Goal: Task Accomplishment & Management: Manage account settings

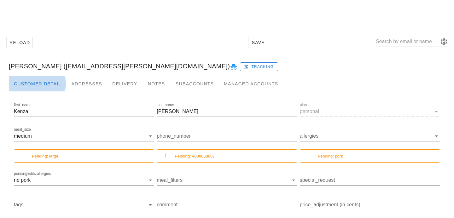
scroll to position [42, 0]
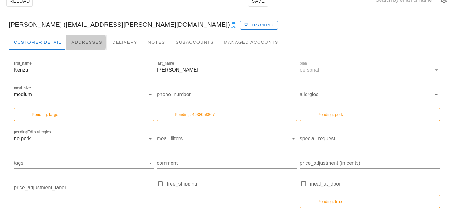
click at [81, 41] on div "Addresses" at bounding box center [86, 42] width 41 height 15
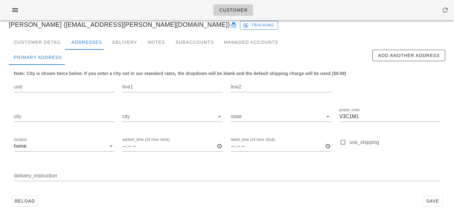
scroll to position [0, 0]
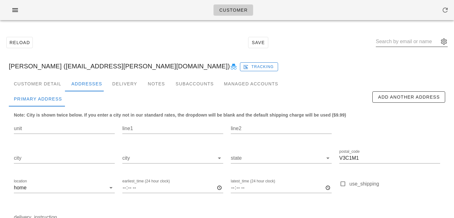
click at [397, 41] on input "text" at bounding box center [407, 42] width 63 height 10
paste input "[EMAIL_ADDRESS][DOMAIN_NAME]"
type input "[EMAIL_ADDRESS][DOMAIN_NAME]"
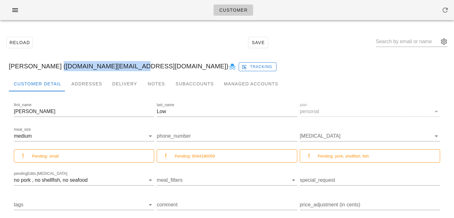
drag, startPoint x: 50, startPoint y: 66, endPoint x: 121, endPoint y: 68, distance: 71.4
click at [121, 68] on div "Vanessa Low (fennec.et.fox@gmail.com) Tracking" at bounding box center [227, 66] width 447 height 20
copy div "fennec.et.fox@gmail.com"
click at [94, 83] on div "Addresses" at bounding box center [86, 83] width 41 height 15
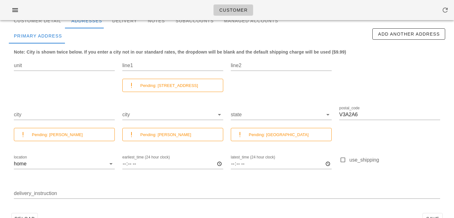
scroll to position [57, 0]
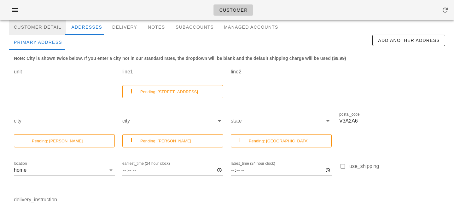
click at [55, 28] on div "Customer Detail" at bounding box center [37, 27] width 57 height 15
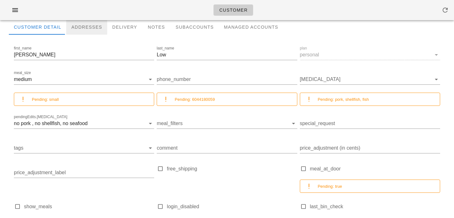
click at [83, 29] on div "Addresses" at bounding box center [86, 27] width 41 height 15
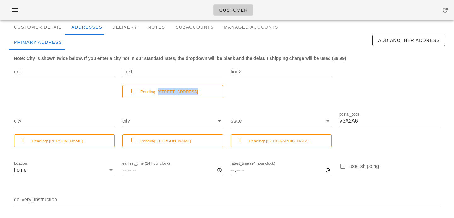
drag, startPoint x: 158, startPoint y: 91, endPoint x: 201, endPoint y: 94, distance: 43.6
click at [201, 94] on div "Pending: 4850 205A Street" at bounding box center [179, 91] width 78 height 7
copy small "4850 205A Street"
click at [56, 29] on div "Customer Detail" at bounding box center [37, 27] width 57 height 15
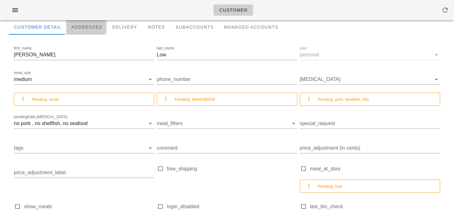
click at [85, 27] on div "Addresses" at bounding box center [86, 27] width 41 height 15
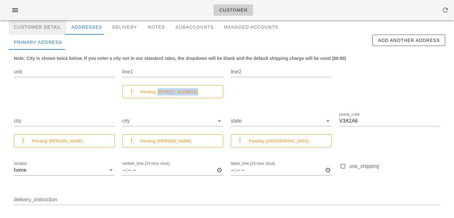
click at [50, 26] on div "Customer Detail" at bounding box center [37, 27] width 57 height 15
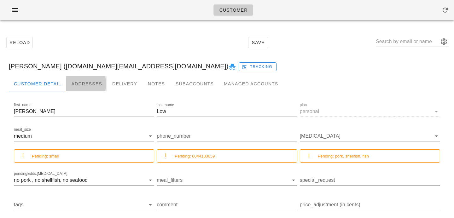
click at [80, 90] on div "Addresses" at bounding box center [86, 83] width 41 height 15
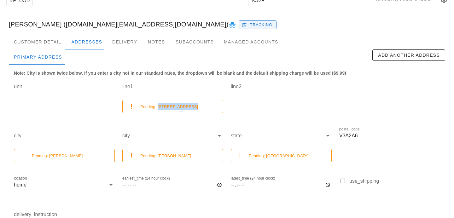
scroll to position [58, 0]
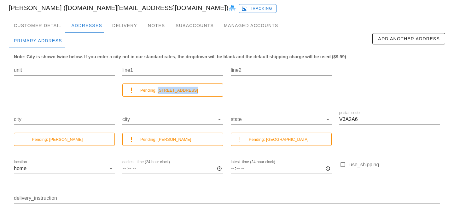
click at [170, 89] on small "Pending: 4850 205A Street" at bounding box center [169, 90] width 58 height 5
click at [55, 27] on div "Customer Detail" at bounding box center [37, 25] width 57 height 15
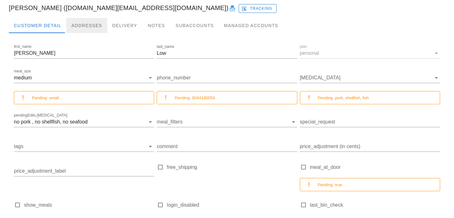
click at [84, 25] on div "Addresses" at bounding box center [86, 25] width 41 height 15
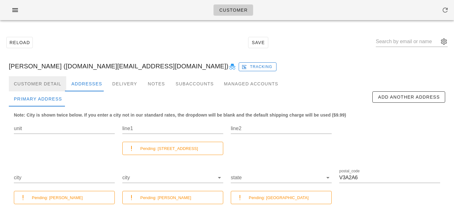
click at [54, 80] on div "Customer Detail" at bounding box center [37, 83] width 57 height 15
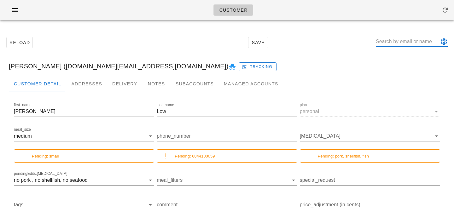
click at [391, 44] on input "text" at bounding box center [407, 42] width 63 height 10
paste input "angiesimpson66@gmail.com"
type input "angiesimpson66@gmail.com"
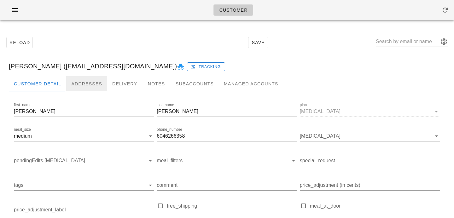
click at [94, 85] on div "Addresses" at bounding box center [86, 83] width 41 height 15
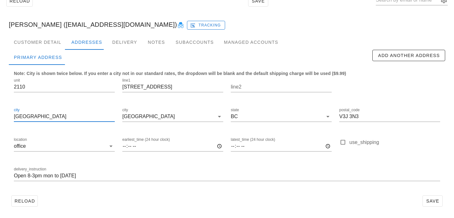
drag, startPoint x: 56, startPoint y: 120, endPoint x: 6, endPoint y: 111, distance: 51.3
click at [6, 111] on div "Customer Detail Addresses Delivery Notes Subaccounts Managed Accounts first_nam…" at bounding box center [227, 125] width 447 height 180
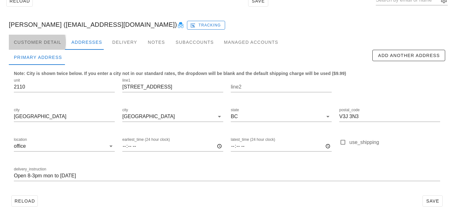
click at [56, 41] on div "Customer Detail" at bounding box center [37, 42] width 57 height 15
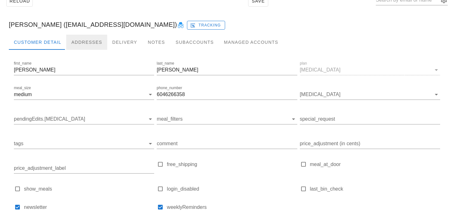
click at [89, 42] on div "Addresses" at bounding box center [86, 42] width 41 height 15
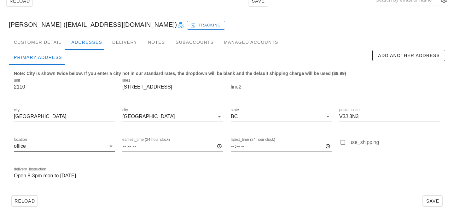
click at [58, 148] on input "location" at bounding box center [66, 146] width 79 height 10
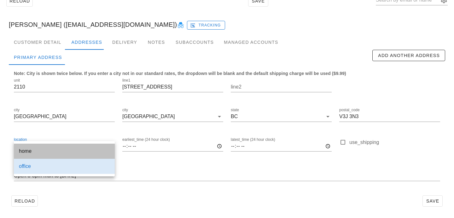
click at [60, 149] on div "home" at bounding box center [64, 151] width 91 height 6
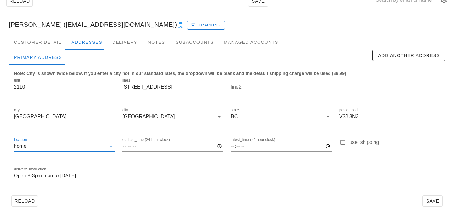
click at [156, 192] on div "Note: City is shown twice below. If you enter a city not in our standard rates,…" at bounding box center [227, 129] width 437 height 128
click at [430, 203] on span "Save" at bounding box center [433, 201] width 15 height 5
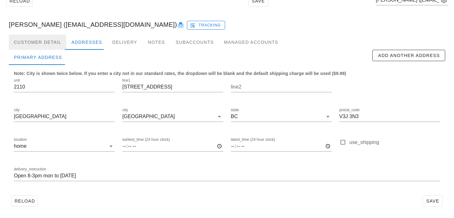
click at [35, 42] on div "Customer Detail" at bounding box center [37, 42] width 57 height 15
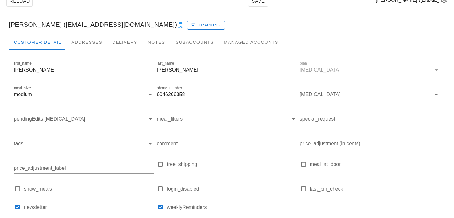
click at [74, 32] on div "Marie-Ange Simpson (angiesimpson66@gmail.com) Tracking" at bounding box center [227, 25] width 447 height 20
click at [74, 41] on div "Addresses" at bounding box center [86, 42] width 41 height 15
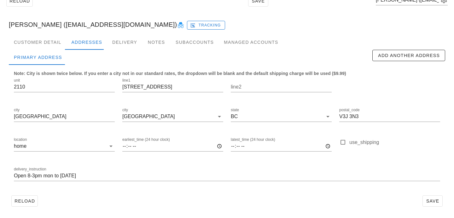
click at [49, 34] on div "Marie-Ange Simpson (angiesimpson66@gmail.com) Tracking" at bounding box center [227, 25] width 447 height 20
click at [50, 41] on div "Customer Detail" at bounding box center [37, 42] width 57 height 15
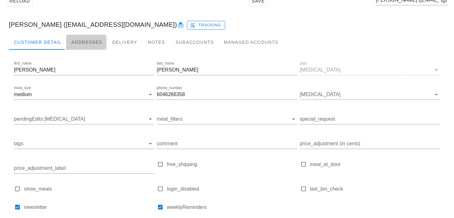
click at [76, 43] on div "Addresses" at bounding box center [86, 42] width 41 height 15
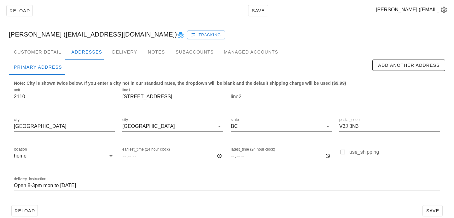
scroll to position [31, 0]
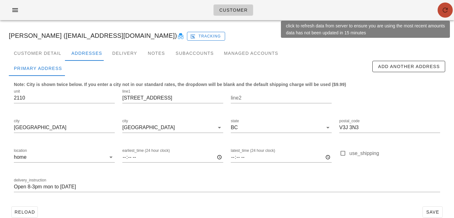
click at [447, 11] on icon "button" at bounding box center [446, 10] width 8 height 8
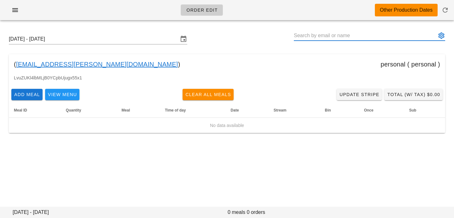
click at [382, 35] on input "text" at bounding box center [365, 36] width 143 height 10
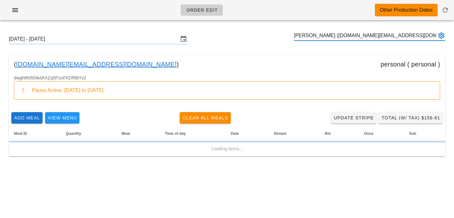
type input "Vanessa Low (fennec.et.fox@gmail.com)"
click at [132, 39] on input "Sunday September 21 - Saturday September 27" at bounding box center [94, 39] width 170 height 10
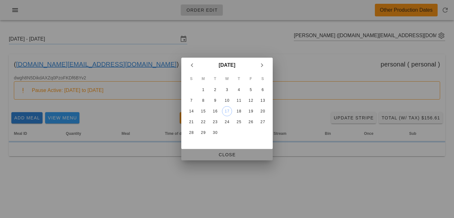
click at [200, 154] on span "Close" at bounding box center [227, 154] width 81 height 5
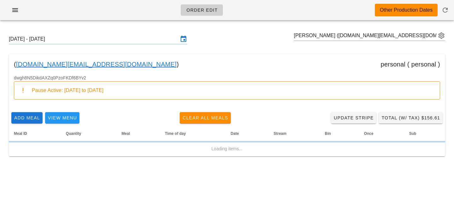
click at [149, 40] on input "Sunday September 21 - Saturday September 27" at bounding box center [94, 39] width 170 height 10
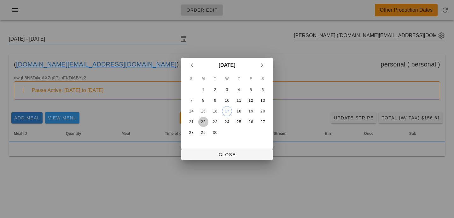
click at [204, 122] on div "22" at bounding box center [204, 122] width 10 height 4
click at [205, 156] on span "Close" at bounding box center [227, 154] width 81 height 5
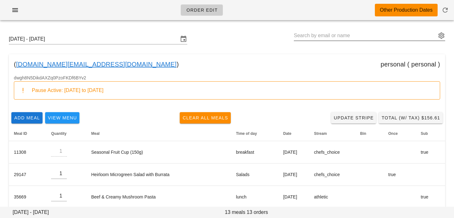
click at [386, 36] on input "text" at bounding box center [365, 36] width 143 height 10
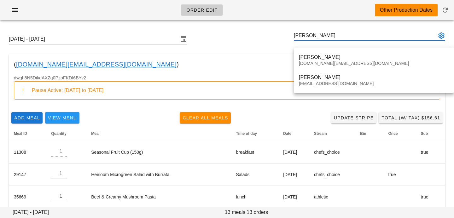
type input "vanessa l"
click at [190, 61] on div "( fennec.et.fox@gmail.com ) personal ( personal )" at bounding box center [227, 64] width 437 height 20
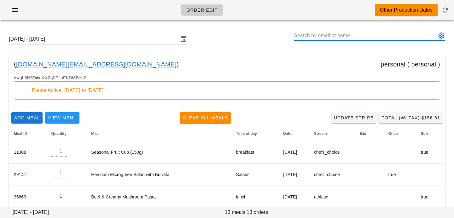
drag, startPoint x: 327, startPoint y: 34, endPoint x: 244, endPoint y: 32, distance: 82.7
click at [244, 32] on div "Sunday September 21 - Saturday September 27" at bounding box center [227, 39] width 447 height 20
paste input "angiesimpson66@gmail.com"
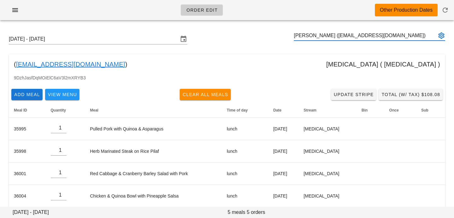
type input "Marie-Ange Simpson (angiesimpson66@gmail.com)"
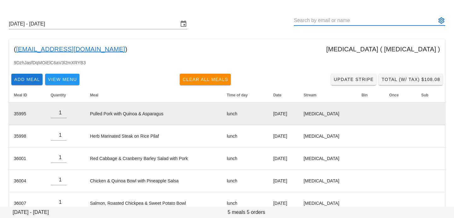
scroll to position [30, 0]
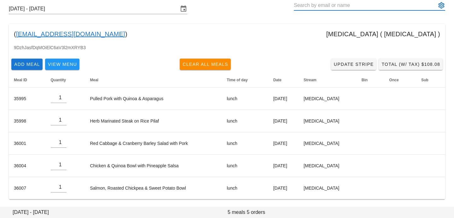
paste input "sanzharkopzhassar@gmail.com"
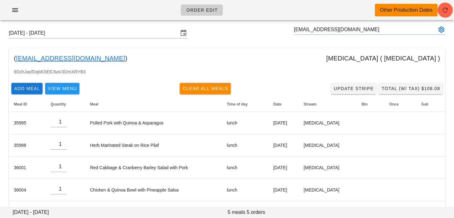
scroll to position [0, 0]
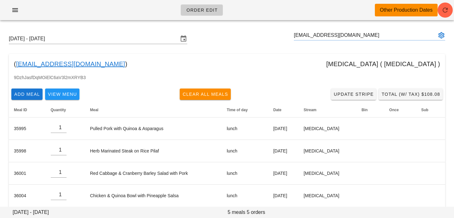
click at [365, 35] on input "sanzharkopzhassar@gmail.com" at bounding box center [365, 35] width 143 height 10
type input "sanzharkopzhassar@gmail.com"
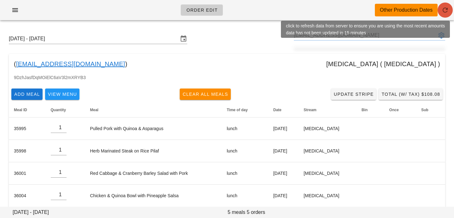
click at [444, 6] on icon "button" at bounding box center [446, 10] width 8 height 8
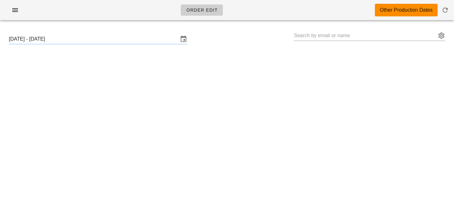
type input "[PERSON_NAME] ([EMAIL_ADDRESS][DOMAIN_NAME])"
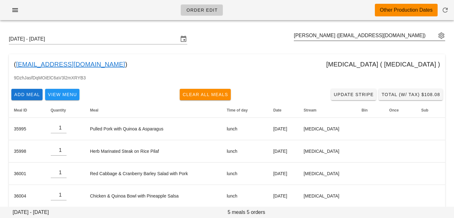
click at [310, 42] on div "[PERSON_NAME] ([EMAIL_ADDRESS][DOMAIN_NAME])" at bounding box center [369, 39] width 151 height 17
click at [310, 37] on input "text" at bounding box center [365, 36] width 143 height 10
paste input "[EMAIL_ADDRESS][DOMAIN_NAME]"
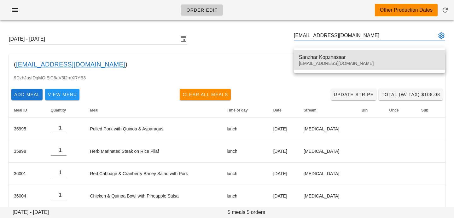
click at [312, 56] on div "Sanzhar Kopzhassar" at bounding box center [369, 57] width 141 height 6
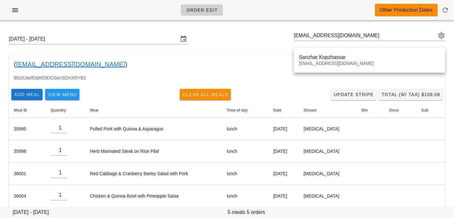
type input "[PERSON_NAME] ([EMAIL_ADDRESS][DOMAIN_NAME])"
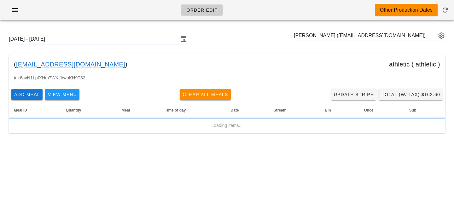
click at [323, 70] on div "( sanzharkopzhassar@gmail.com ) athletic ( athletic )" at bounding box center [227, 64] width 437 height 20
click at [143, 39] on input "Sunday September 21 - Saturday September 27" at bounding box center [94, 39] width 170 height 10
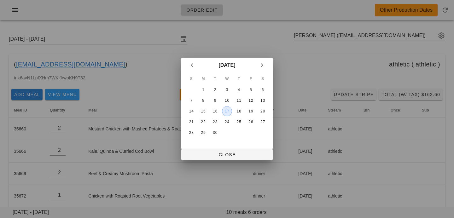
click at [229, 109] on div "17" at bounding box center [227, 111] width 9 height 4
click at [218, 156] on span "Close" at bounding box center [227, 154] width 81 height 5
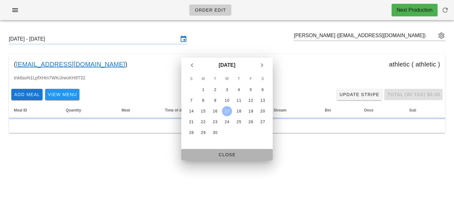
type input "Sunday September 14 - Saturday September 20"
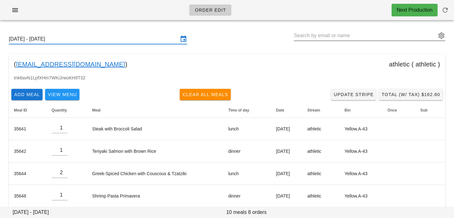
click at [429, 37] on input "text" at bounding box center [365, 36] width 143 height 10
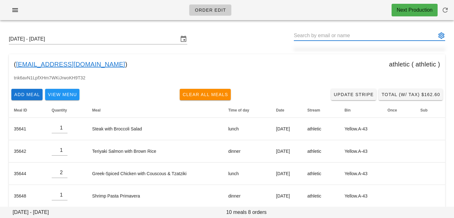
paste input "[EMAIL_ADDRESS][DOMAIN_NAME]"
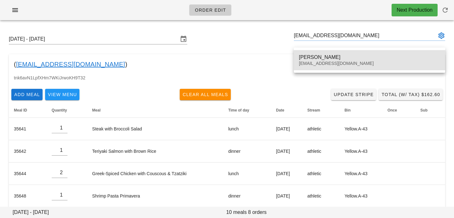
click at [353, 65] on div "[EMAIL_ADDRESS][DOMAIN_NAME]" at bounding box center [369, 63] width 141 height 5
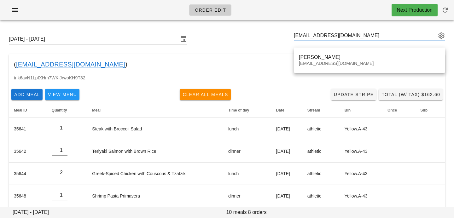
type input "[PERSON_NAME] ([EMAIL_ADDRESS][DOMAIN_NAME])"
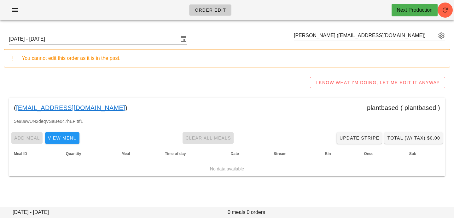
click at [105, 40] on input "Sunday September 14 - Saturday September 20" at bounding box center [94, 39] width 170 height 10
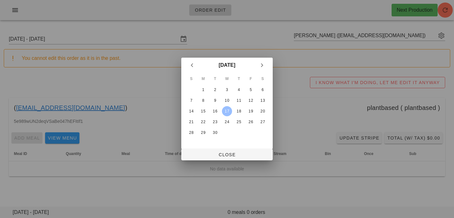
click at [209, 123] on table "S M T W T F S 1 2 3 4 5 6 7 8 9 10 11 12 13 14 15 16 17 18 19 20 21 22 23 24 25…" at bounding box center [227, 106] width 84 height 66
click at [205, 122] on div "22" at bounding box center [204, 122] width 10 height 4
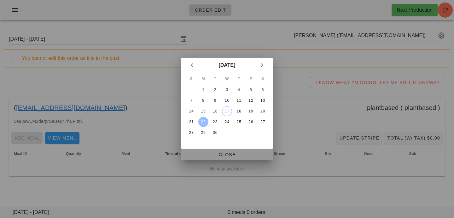
click at [213, 150] on button "Close" at bounding box center [227, 154] width 92 height 11
type input "Sunday September 21 - Saturday September 27"
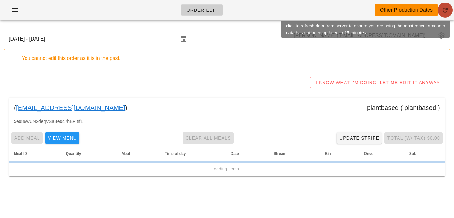
click at [448, 13] on icon "button" at bounding box center [446, 10] width 8 height 8
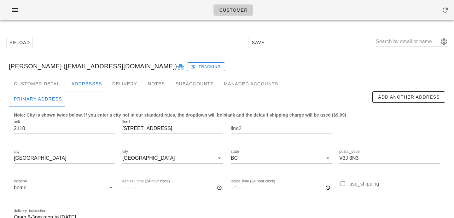
click at [398, 47] on div at bounding box center [412, 45] width 72 height 17
click at [398, 37] on input "text" at bounding box center [407, 42] width 63 height 10
paste input "[EMAIL_ADDRESS][DOMAIN_NAME]"
type input "[EMAIL_ADDRESS][DOMAIN_NAME]"
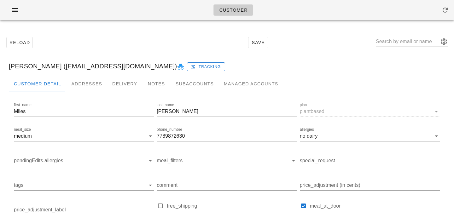
click at [410, 41] on input "text" at bounding box center [407, 42] width 63 height 10
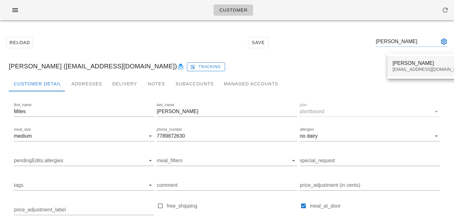
type input "jon wong"
click at [402, 69] on div "jonathonwong84@gmail.com" at bounding box center [430, 69] width 75 height 5
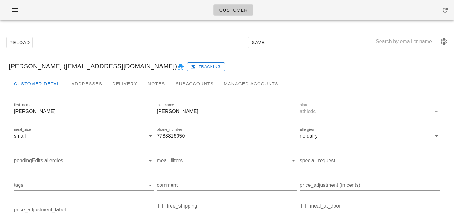
scroll to position [0, 0]
click at [393, 43] on input "text" at bounding box center [407, 42] width 63 height 10
type input "nadeem"
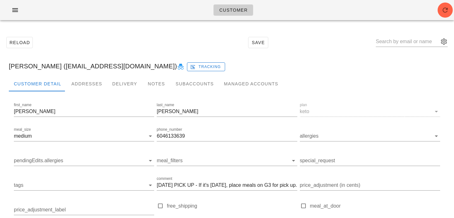
drag, startPoint x: 81, startPoint y: 67, endPoint x: 152, endPoint y: 66, distance: 71.0
click at [151, 66] on div "Nadeem Pourmokhtari (Eye.am.nadeem@gmail.com) Tracking" at bounding box center [227, 66] width 447 height 20
drag, startPoint x: 159, startPoint y: 66, endPoint x: 80, endPoint y: 69, distance: 79.9
click at [80, 69] on div "Nadeem Pourmokhtari (Eye.am.nadeem@gmail.com) Tracking" at bounding box center [227, 66] width 447 height 20
copy div "Eye.am.nadeem@gmail.com"
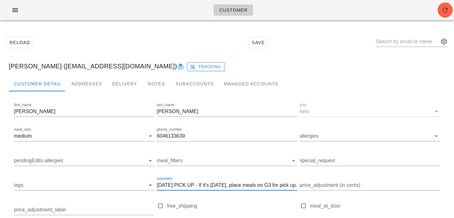
click at [210, 189] on input "SUNDAY PICK UP - If it's Sunday, place meals on G3 for pick up. If it's Wednesd…" at bounding box center [227, 186] width 140 height 10
click at [152, 86] on div "Notes" at bounding box center [156, 83] width 28 height 15
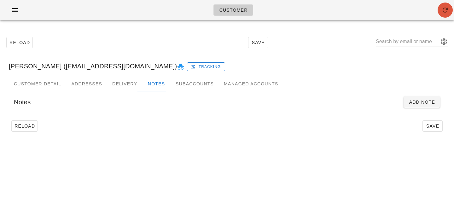
click at [445, 10] on icon "button" at bounding box center [446, 10] width 8 height 8
drag, startPoint x: 74, startPoint y: 66, endPoint x: 63, endPoint y: 67, distance: 11.7
click at [63, 67] on div "Nadeem Pourmokhtari (Eye.am.nadeem@gmail.com) Tracking" at bounding box center [227, 66] width 447 height 20
click at [74, 66] on div "Nadeem Pourmokhtari (Eye.am.nadeem@gmail.com) Tracking" at bounding box center [227, 66] width 447 height 20
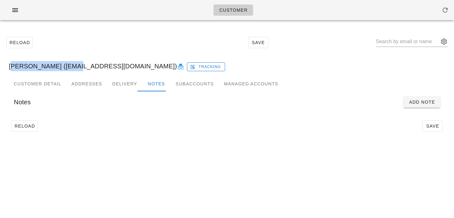
drag, startPoint x: 75, startPoint y: 66, endPoint x: 10, endPoint y: 67, distance: 65.3
click at [10, 67] on div "Nadeem Pourmokhtari (Eye.am.nadeem@gmail.com) Tracking" at bounding box center [227, 66] width 447 height 20
copy div "Nadeem Pourmokhtari"
click at [39, 92] on div "Notes Add Note" at bounding box center [227, 102] width 437 height 21
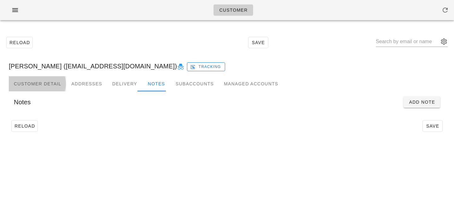
click at [40, 85] on div "Customer Detail" at bounding box center [37, 83] width 57 height 15
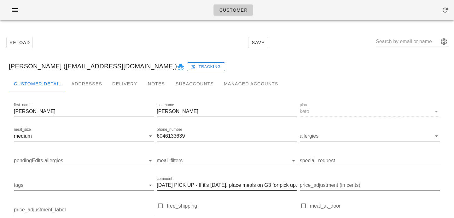
click at [183, 185] on input "SUNDAY PICK UP - If it's Sunday, place meals on G3 for pick up. If it's Wednesd…" at bounding box center [227, 186] width 140 height 10
click at [111, 49] on div "Reload Save" at bounding box center [227, 42] width 447 height 27
click at [413, 42] on input "text" at bounding box center [407, 42] width 63 height 10
paste input "milesreid@hotmail.com"
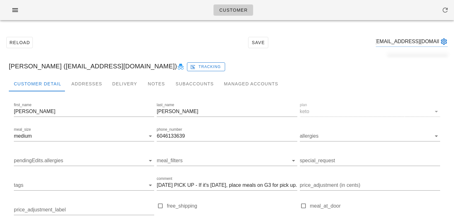
type input "milesreid@hotmail.com"
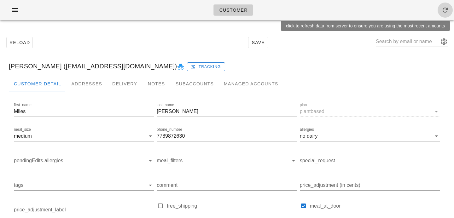
click at [452, 8] on span "button" at bounding box center [445, 10] width 15 height 8
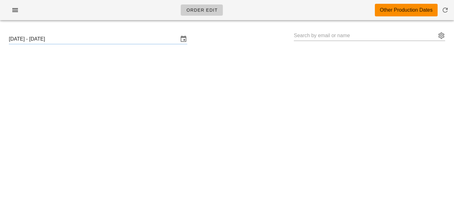
type input "[PERSON_NAME] ([EMAIL_ADDRESS][DOMAIN_NAME])"
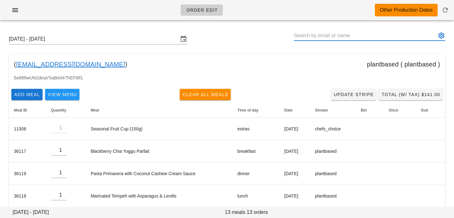
click at [313, 36] on input "text" at bounding box center [365, 36] width 143 height 10
type input "[PERSON_NAME] ([EMAIL_ADDRESS][DOMAIN_NAME])"
paste input "milesreid@hotmail.com"
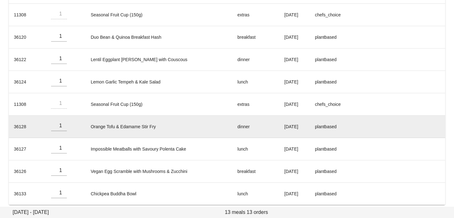
scroll to position [210, 0]
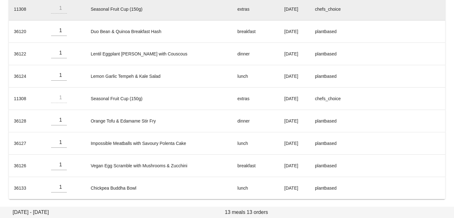
type input "[PERSON_NAME] ([EMAIL_ADDRESS][DOMAIN_NAME])"
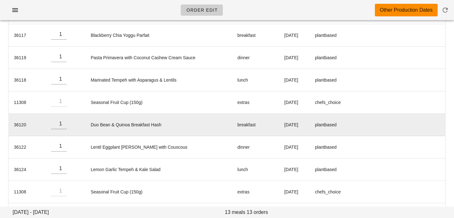
scroll to position [0, 0]
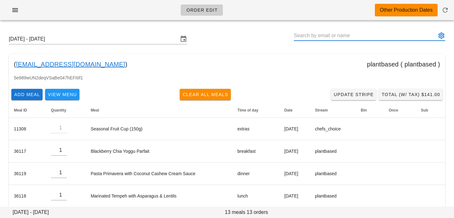
click at [353, 38] on input "text" at bounding box center [365, 36] width 143 height 10
paste input "tomeee@gmail.com"
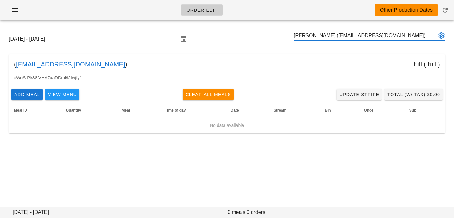
type input "Tommy Siedlaczek (tomeee@gmail.com)"
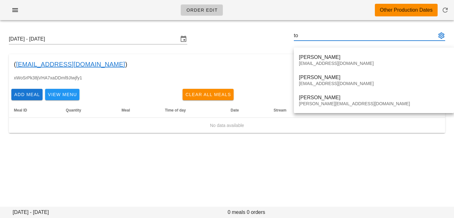
type input "t"
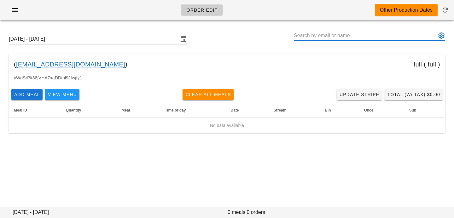
paste input "natashaproust95@gmail.com"
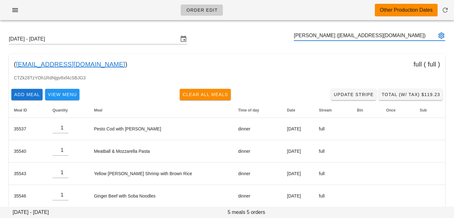
scroll to position [30, 0]
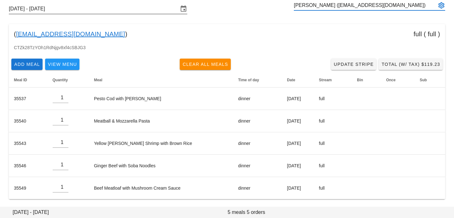
type input "Sharron Proust (natashaproust95@gmail.com)"
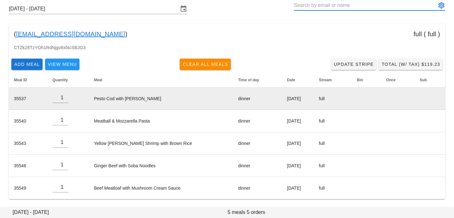
scroll to position [0, 0]
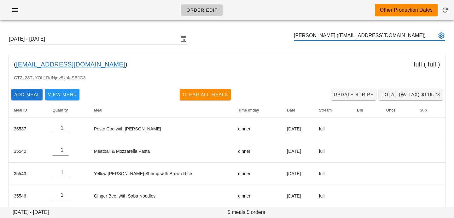
type input "Sharron Proust (natashaproust95@gmail.com)"
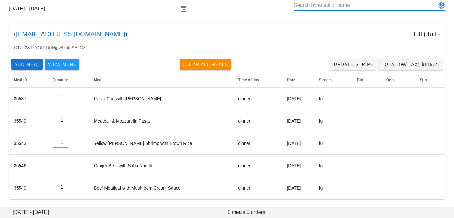
scroll to position [29, 0]
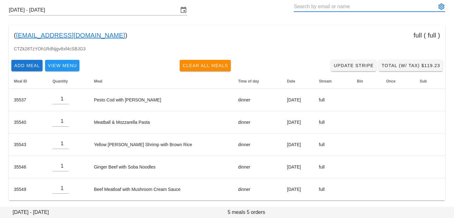
click at [309, 9] on input "text" at bounding box center [365, 7] width 143 height 10
paste input "michaelrobertbock@gmail.com"
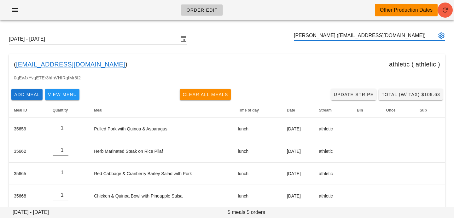
type input "Michael Bock (michaelrobertbock@gmail.com)"
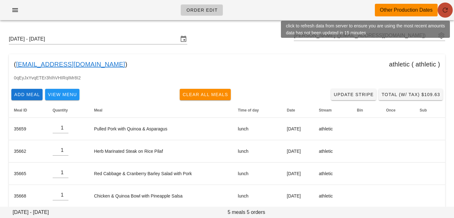
click at [449, 13] on icon "button" at bounding box center [446, 10] width 8 height 8
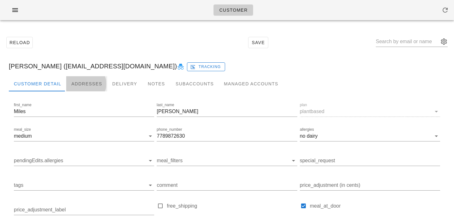
click at [91, 84] on div "Addresses" at bounding box center [86, 83] width 41 height 15
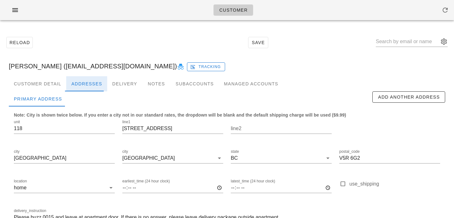
scroll to position [42, 0]
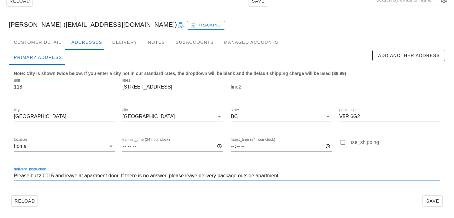
click at [15, 175] on input "Please buzz 0015 and leave at apartment door. If there is no answer, please lea…" at bounding box center [227, 176] width 427 height 10
type input "Unit 118. Please buzz 0015 and leave at apartment door. If there is no answer, …"
click at [52, 45] on div "Customer Detail" at bounding box center [37, 42] width 57 height 15
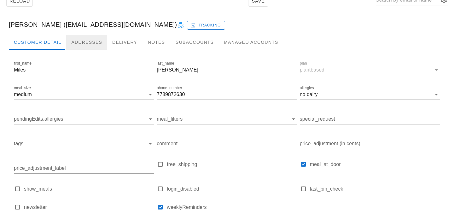
click at [81, 44] on div "Addresses" at bounding box center [86, 42] width 41 height 15
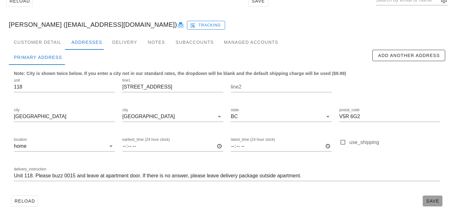
click at [429, 196] on button "Save" at bounding box center [433, 201] width 20 height 11
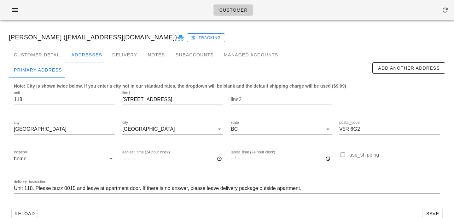
scroll to position [42, 0]
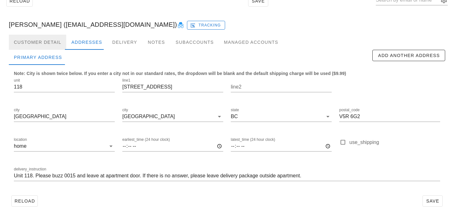
click at [49, 44] on div "Customer Detail" at bounding box center [37, 42] width 57 height 15
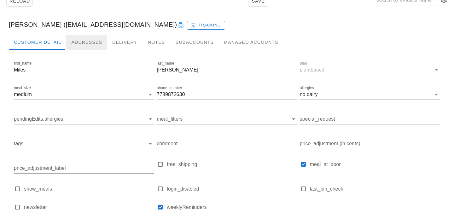
click at [83, 42] on div "Addresses" at bounding box center [86, 42] width 41 height 15
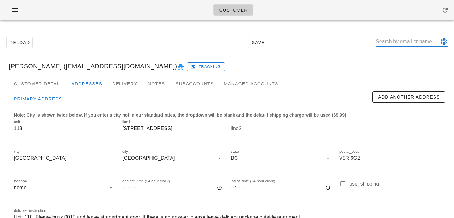
click at [401, 43] on input "text" at bounding box center [407, 42] width 63 height 10
paste input "tomeee@gmail.com"
type input "tomeee@gmail.com"
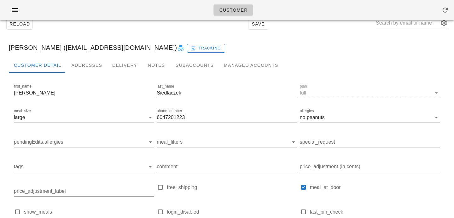
scroll to position [14, 0]
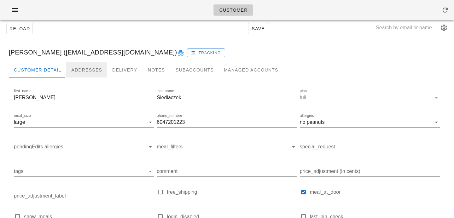
click at [81, 72] on div "Addresses" at bounding box center [86, 69] width 41 height 15
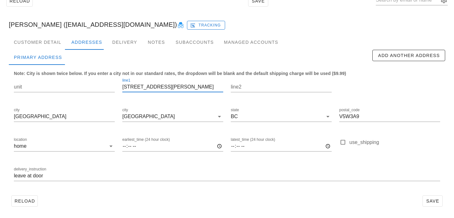
drag, startPoint x: 163, startPoint y: 89, endPoint x: 83, endPoint y: 69, distance: 83.0
click at [86, 70] on div "Note: City is shown twice below. If you enter a city not in our standard rates,…" at bounding box center [227, 129] width 437 height 128
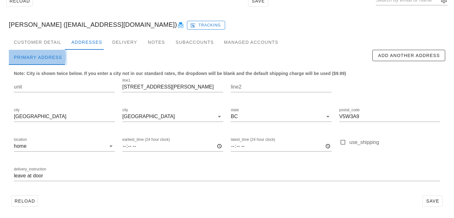
click at [49, 52] on div "Primary Address" at bounding box center [38, 57] width 58 height 15
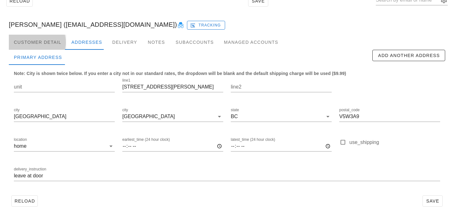
click at [52, 42] on div "Customer Detail" at bounding box center [37, 42] width 57 height 15
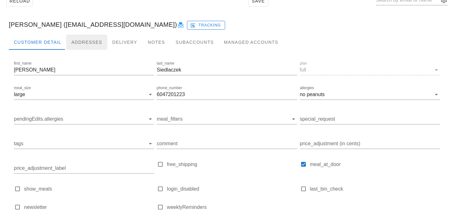
click at [79, 42] on div "Addresses" at bounding box center [86, 42] width 41 height 15
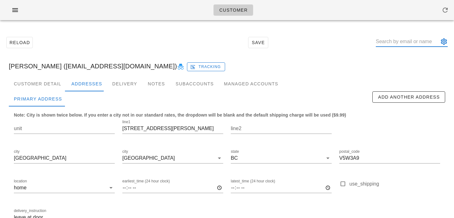
click at [397, 43] on input "text" at bounding box center [407, 42] width 63 height 10
paste input "codylin@gmail.com"
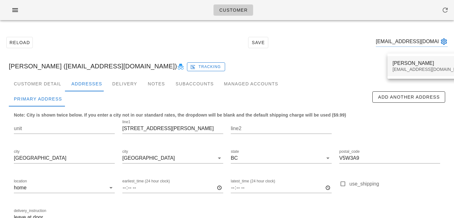
type input "codylin@gmail.com"
click at [417, 68] on div "codylin@gmail.com" at bounding box center [430, 69] width 75 height 5
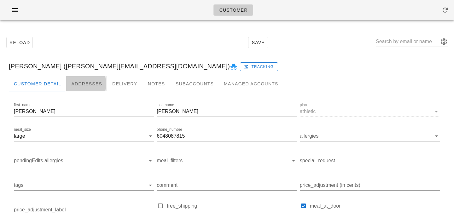
click at [84, 84] on div "Addresses" at bounding box center [86, 83] width 41 height 15
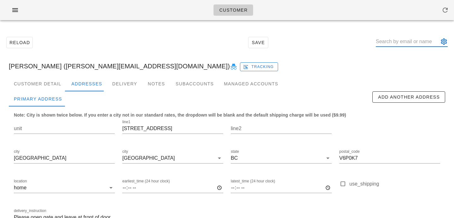
click at [397, 41] on input "text" at bounding box center [407, 42] width 63 height 10
paste input "natashaproust95@gmail.com"
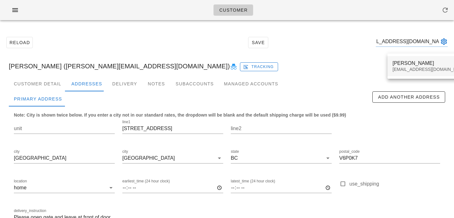
type input "natashaproust95@gmail.com"
click at [400, 65] on div "Sharron Proust" at bounding box center [430, 63] width 75 height 6
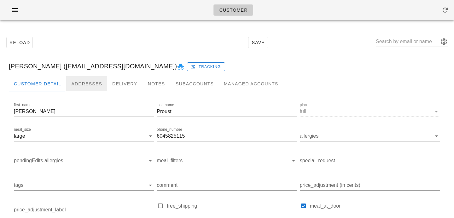
click at [75, 87] on div "Addresses" at bounding box center [86, 83] width 41 height 15
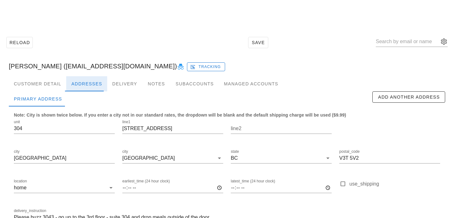
scroll to position [42, 0]
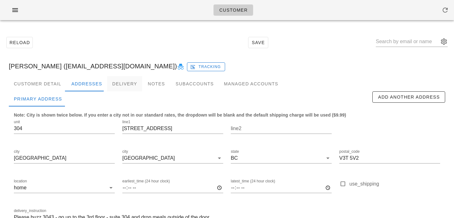
scroll to position [42, 0]
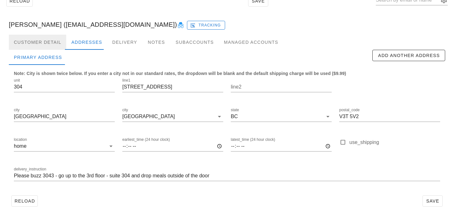
click at [40, 41] on div "Customer Detail" at bounding box center [37, 42] width 57 height 15
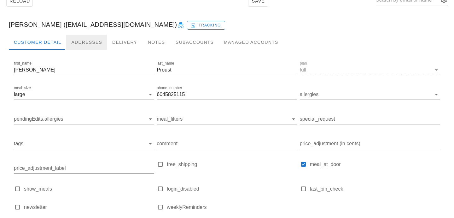
click at [76, 41] on div "Addresses" at bounding box center [86, 42] width 41 height 15
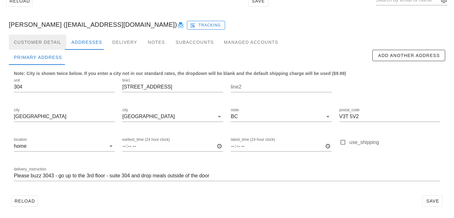
click at [55, 44] on div "Customer Detail" at bounding box center [37, 42] width 57 height 15
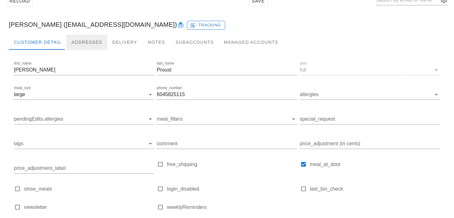
click at [73, 45] on div "Addresses" at bounding box center [86, 42] width 41 height 15
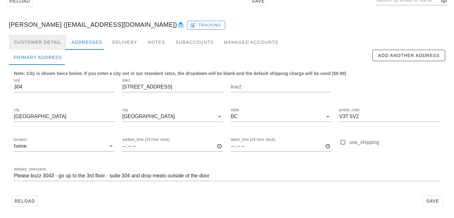
click at [42, 44] on div "Customer Detail" at bounding box center [37, 42] width 57 height 15
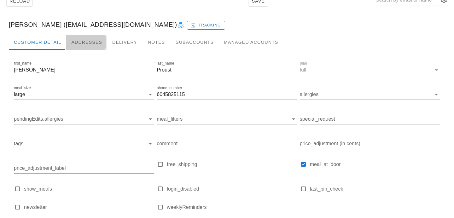
click at [85, 45] on div "Addresses" at bounding box center [86, 42] width 41 height 15
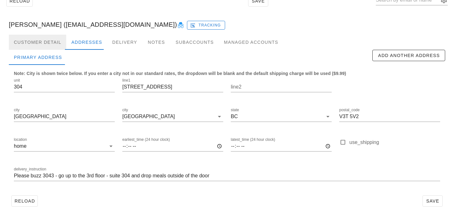
click at [54, 41] on div "Customer Detail" at bounding box center [37, 42] width 57 height 15
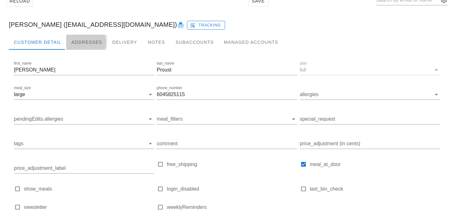
click at [77, 40] on div "Addresses" at bounding box center [86, 42] width 41 height 15
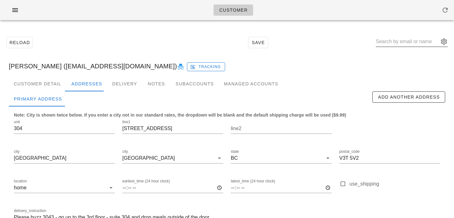
click at [405, 45] on input "text" at bounding box center [407, 42] width 63 height 10
paste input "michaelrobertbock@gmail.com"
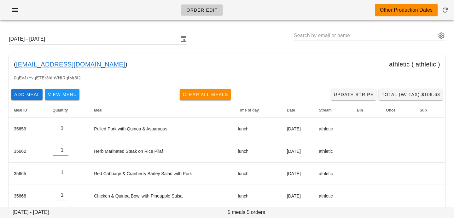
click at [330, 31] on input "text" at bounding box center [365, 36] width 143 height 10
paste input "[PERSON_NAME][EMAIL_ADDRESS][PERSON_NAME][DOMAIN_NAME]"
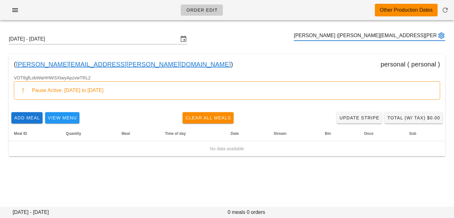
type input "[PERSON_NAME] ([PERSON_NAME][EMAIL_ADDRESS][PERSON_NAME][DOMAIN_NAME])"
click at [343, 35] on input "text" at bounding box center [365, 36] width 143 height 10
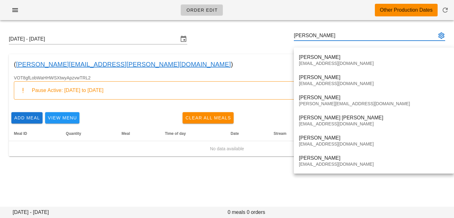
type input "[PERSON_NAME]"
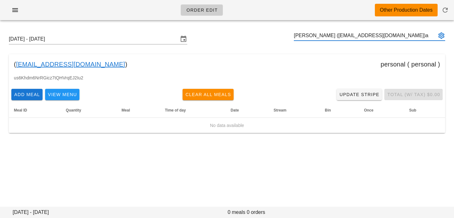
type input "[PERSON_NAME] ([EMAIL_ADDRESS][DOMAIN_NAME])a"
click at [296, 35] on input "pimberley par" at bounding box center [365, 36] width 143 height 10
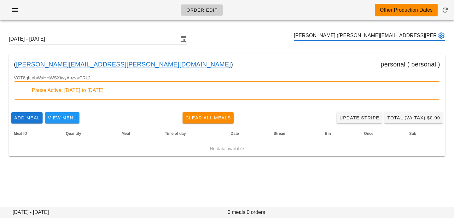
type input "[PERSON_NAME] ([PERSON_NAME][EMAIL_ADDRESS][PERSON_NAME][DOMAIN_NAME])"
paste input "[EMAIL_ADDRESS][DOMAIN_NAME]"
type input "[PERSON_NAME] ([EMAIL_ADDRESS][DOMAIN_NAME])"
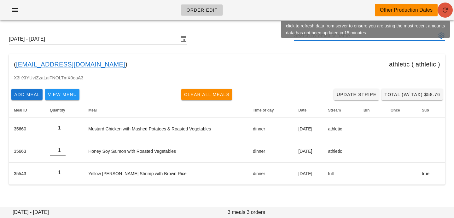
click at [445, 10] on icon "button" at bounding box center [446, 10] width 8 height 8
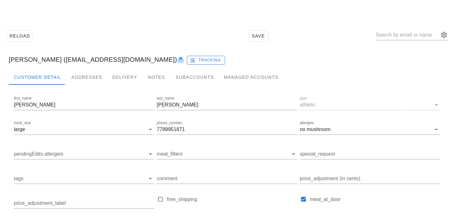
scroll to position [8, 0]
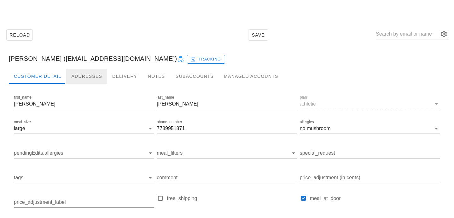
click at [83, 77] on div "Addresses" at bounding box center [86, 76] width 41 height 15
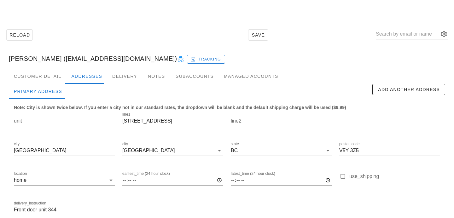
scroll to position [42, 0]
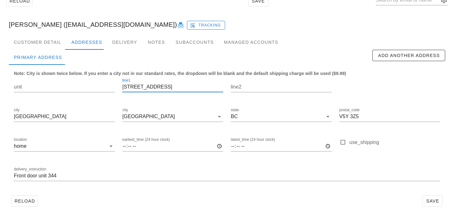
scroll to position [0, 0]
drag, startPoint x: 130, startPoint y: 87, endPoint x: 114, endPoint y: 86, distance: 15.8
click at [115, 87] on div "unit line1 344-485 w. 8th Ave line2 city Vancouver city Vancouver state BC post…" at bounding box center [227, 132] width 434 height 119
type input "-485 w. 8th Ave"
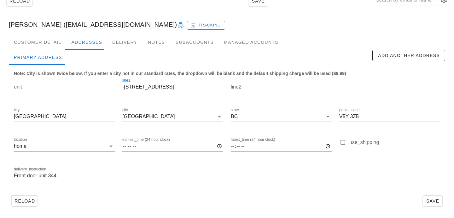
click at [104, 87] on input "unit" at bounding box center [64, 87] width 101 height 10
paste input "344"
type input "344"
click at [125, 86] on input "-485 w. 8th Ave" at bounding box center [172, 87] width 101 height 10
type input "485 W. 8th Ave"
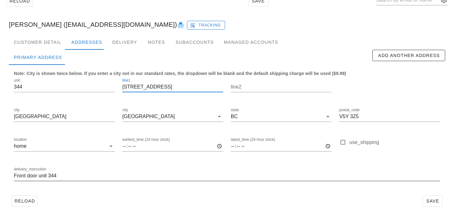
click at [16, 177] on input "Front door unit 344" at bounding box center [227, 176] width 427 height 10
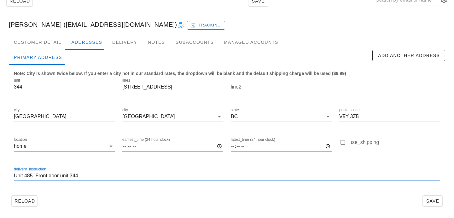
type input "Unit 485. Front door unit 344"
click at [277, 185] on div at bounding box center [227, 186] width 427 height 4
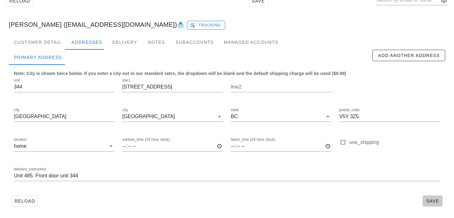
click at [427, 199] on span "Save" at bounding box center [433, 201] width 15 height 5
drag, startPoint x: 163, startPoint y: 89, endPoint x: 70, endPoint y: 83, distance: 93.3
click at [73, 85] on div "unit 344 line1 485 W. 8th Ave line2 city Vancouver city Vancouver state BC post…" at bounding box center [227, 132] width 434 height 119
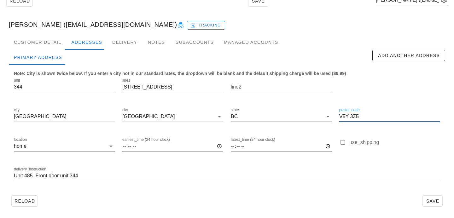
drag, startPoint x: 359, startPoint y: 116, endPoint x: 323, endPoint y: 112, distance: 36.9
click at [323, 112] on div "unit 344 line1 485 W. 8th Ave line2 city Vancouver city Vancouver state BC post…" at bounding box center [227, 132] width 434 height 119
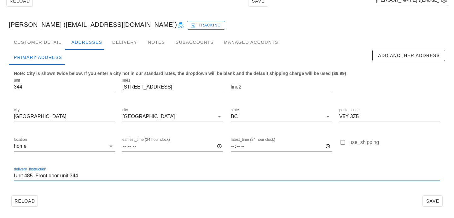
scroll to position [0, 0]
drag, startPoint x: 61, startPoint y: 178, endPoint x: 93, endPoint y: 177, distance: 31.9
click at [93, 177] on input "Unit 485. Front door unit 344" at bounding box center [227, 176] width 427 height 10
type input "Unit 485. Front door"
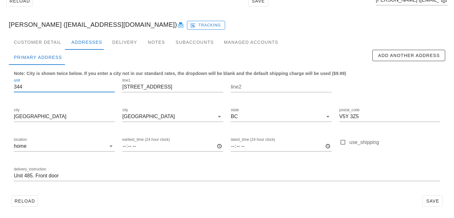
scroll to position [0, 0]
drag, startPoint x: 73, startPoint y: 89, endPoint x: 4, endPoint y: 84, distance: 69.0
click at [4, 84] on div "Customer Detail Addresses Delivery Notes Subaccounts Managed Accounts Primary A…" at bounding box center [227, 125] width 447 height 180
drag, startPoint x: 123, startPoint y: 87, endPoint x: 123, endPoint y: 71, distance: 16.1
click at [123, 87] on input "485 W. 8th Ave" at bounding box center [172, 87] width 101 height 10
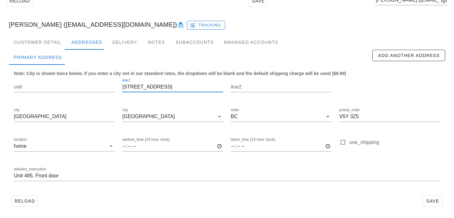
paste input "344"
type input "344 - 485 W. 8th Ave"
click at [316, 193] on div "Reload Save" at bounding box center [227, 201] width 437 height 16
click at [430, 199] on span "Save" at bounding box center [433, 201] width 15 height 5
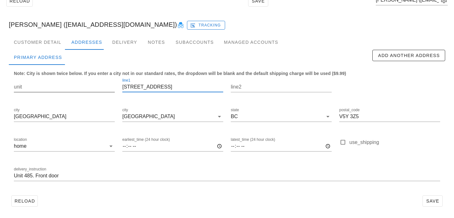
drag, startPoint x: 171, startPoint y: 88, endPoint x: 99, endPoint y: 88, distance: 72.3
click at [99, 88] on div "unit line1 344 - 485 W. 8th Ave line2 city Vancouver city Vancouver state BC po…" at bounding box center [227, 132] width 434 height 119
drag, startPoint x: 174, startPoint y: 86, endPoint x: 121, endPoint y: 86, distance: 53.0
click at [121, 86] on div "line1 344 - 485 W. 8th Ave" at bounding box center [173, 88] width 109 height 30
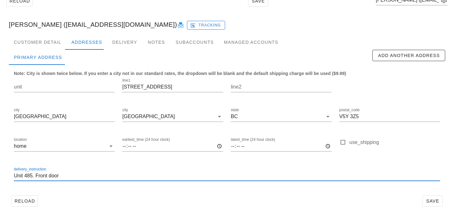
drag, startPoint x: 69, startPoint y: 177, endPoint x: 0, endPoint y: 174, distance: 68.9
click at [0, 174] on div "Reload Save Michael Bock (michaelrobertbock@gmail.com) Michael Bock (michaelrob…" at bounding box center [227, 101] width 454 height 235
paste input "Front door unit 344"
type input "Front door unit 344"
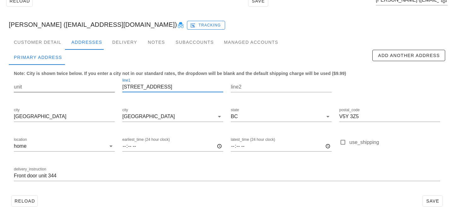
drag, startPoint x: 136, startPoint y: 87, endPoint x: 113, endPoint y: 87, distance: 22.7
click at [113, 87] on div "unit line1 344 - 485 W. 8th Ave line2 city Vancouver city Vancouver state BC po…" at bounding box center [227, 132] width 434 height 119
type input "485 W. 8th Ave"
click at [96, 87] on input "unit" at bounding box center [64, 87] width 101 height 10
paste input "344 -"
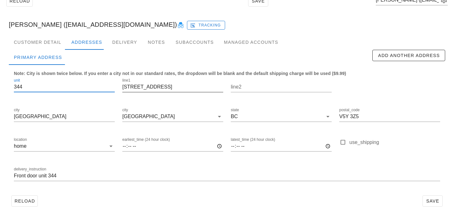
type input "344"
drag, startPoint x: 163, startPoint y: 87, endPoint x: 118, endPoint y: 86, distance: 45.2
click at [118, 86] on div "unit 344 line1 485 W. 8th Ave line2 city Vancouver city Vancouver state BC post…" at bounding box center [227, 132] width 434 height 119
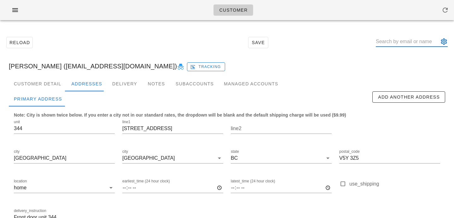
click at [402, 41] on input "text" at bounding box center [407, 42] width 63 height 10
paste input "kimberley.a.parsons@gmail.com"
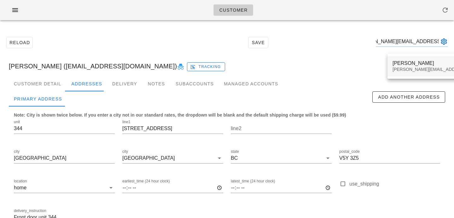
type input "kimberley.a.parsons@gmail.com"
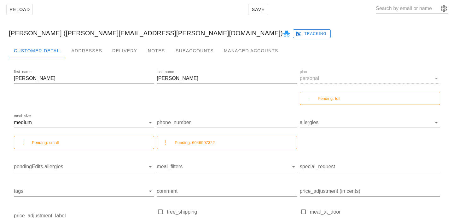
scroll to position [48, 0]
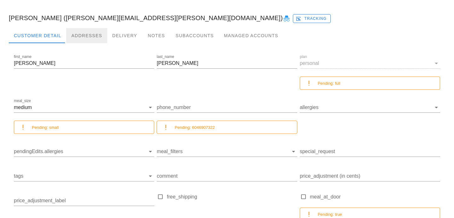
click at [82, 35] on div "Addresses" at bounding box center [86, 35] width 41 height 15
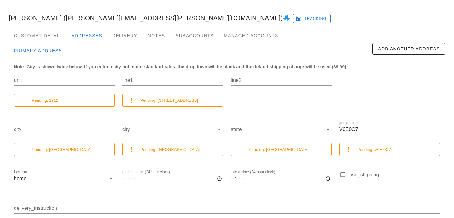
scroll to position [81, 0]
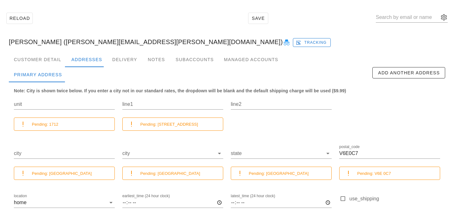
scroll to position [81, 0]
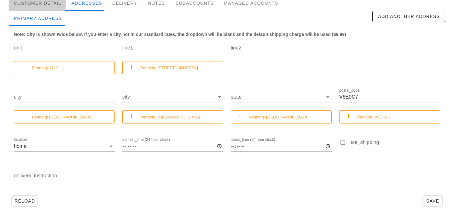
click at [50, 9] on div "Customer Detail" at bounding box center [37, 3] width 57 height 15
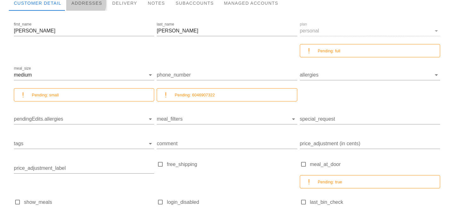
click at [80, 9] on div "Addresses" at bounding box center [86, 3] width 41 height 15
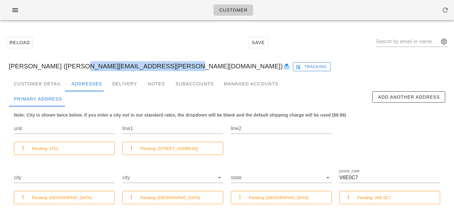
drag, startPoint x: 67, startPoint y: 68, endPoint x: 158, endPoint y: 67, distance: 91.5
click at [158, 67] on div "[PERSON_NAME] ([PERSON_NAME][EMAIL_ADDRESS][PERSON_NAME][DOMAIN_NAME]) Tracking" at bounding box center [227, 66] width 447 height 20
copy div "[PERSON_NAME][EMAIL_ADDRESS][PERSON_NAME][DOMAIN_NAME]"
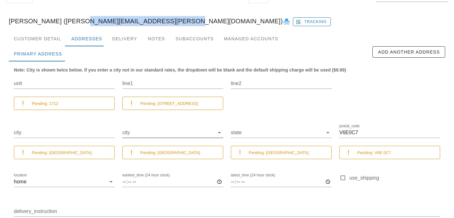
scroll to position [81, 0]
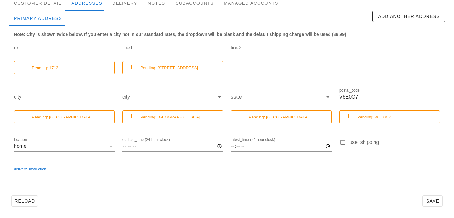
click at [155, 175] on input "delivery_instruction" at bounding box center [227, 176] width 427 height 10
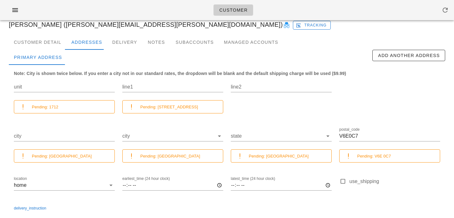
scroll to position [27, 0]
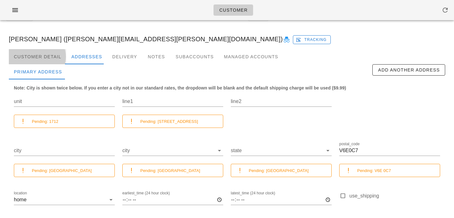
click at [50, 55] on div "Customer Detail" at bounding box center [37, 56] width 57 height 15
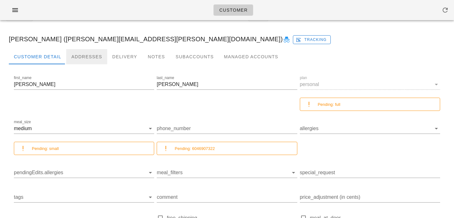
click at [91, 59] on div "Addresses" at bounding box center [86, 56] width 41 height 15
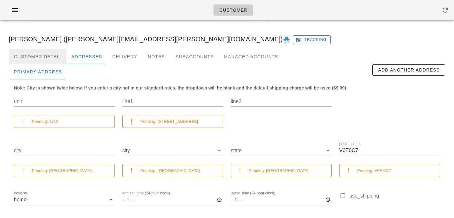
click at [52, 56] on div "Customer Detail" at bounding box center [37, 56] width 57 height 15
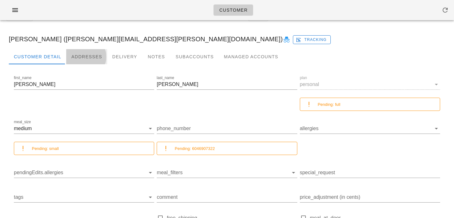
click at [79, 56] on div "Addresses" at bounding box center [86, 56] width 41 height 15
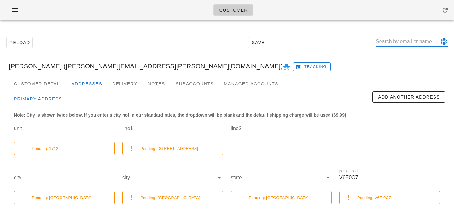
click at [402, 41] on input "text" at bounding box center [407, 42] width 63 height 10
paste input "amiliasvfx@gmail.com"
type input "amiliasvfx@gmail.com"
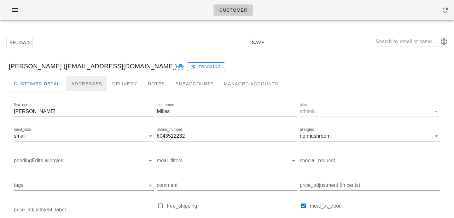
click at [82, 81] on div "Addresses" at bounding box center [86, 83] width 41 height 15
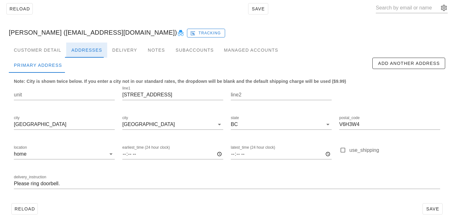
scroll to position [42, 0]
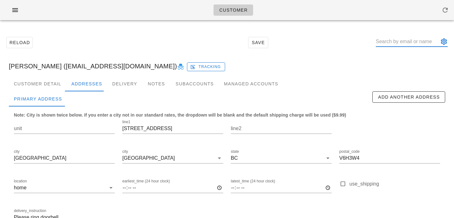
click at [412, 41] on input "text" at bounding box center [407, 42] width 63 height 10
paste input "[PERSON_NAME][DOMAIN_NAME][EMAIL_ADDRESS][PERSON_NAME][DOMAIN_NAME]"
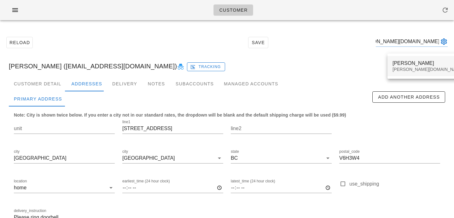
type input "[PERSON_NAME][DOMAIN_NAME][EMAIL_ADDRESS][PERSON_NAME][DOMAIN_NAME]"
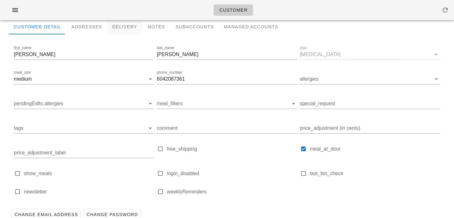
scroll to position [21, 0]
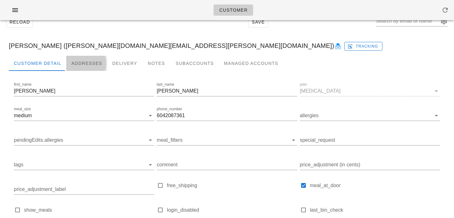
click at [88, 66] on div "Addresses" at bounding box center [86, 63] width 41 height 15
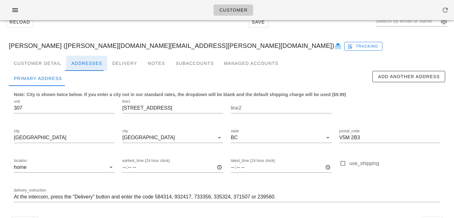
scroll to position [42, 0]
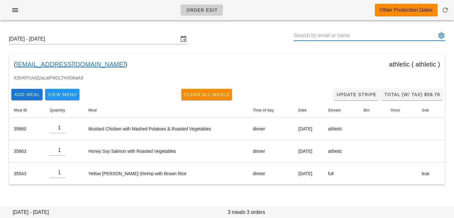
click at [305, 36] on input "text" at bounding box center [365, 36] width 143 height 10
paste input "[PERSON_NAME][DOMAIN_NAME][EMAIL_ADDRESS][PERSON_NAME][DOMAIN_NAME]"
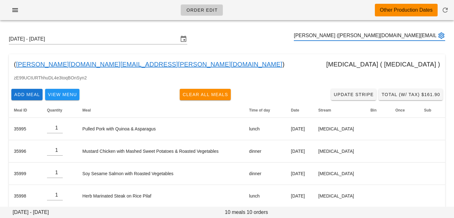
scroll to position [0, 0]
drag, startPoint x: 332, startPoint y: 36, endPoint x: 408, endPoint y: 38, distance: 75.5
click at [408, 39] on input "[PERSON_NAME] ([PERSON_NAME][DOMAIN_NAME][EMAIL_ADDRESS][PERSON_NAME][DOMAIN_NA…" at bounding box center [365, 36] width 143 height 10
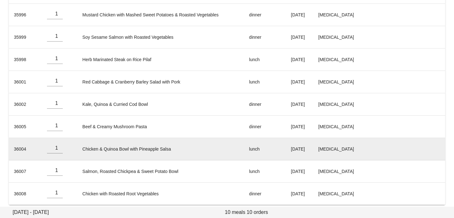
scroll to position [142, 0]
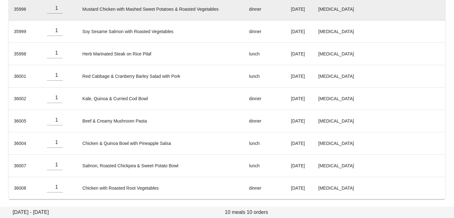
type input "[PERSON_NAME] ([PERSON_NAME][DOMAIN_NAME][EMAIL_ADDRESS][PERSON_NAME][DOMAIN_NA…"
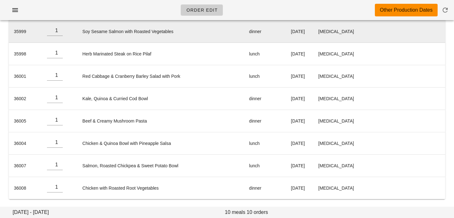
scroll to position [0, 0]
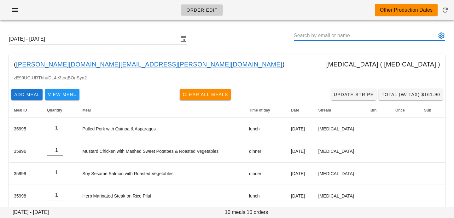
click at [368, 38] on input "text" at bounding box center [365, 36] width 143 height 10
paste input "christopher-li@hotmail.com"
type input "[PERSON_NAME] ([PERSON_NAME][EMAIL_ADDRESS][DOMAIN_NAME])"
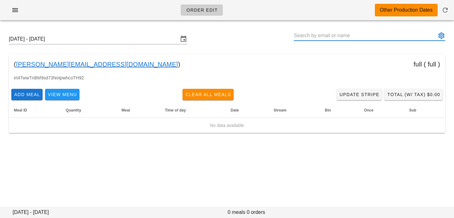
paste input "[EMAIL_ADDRESS][DOMAIN_NAME]"
type input "[PERSON_NAME] ([EMAIL_ADDRESS][DOMAIN_NAME])"
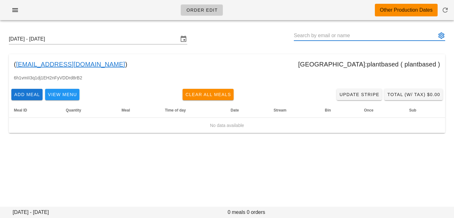
paste input "[EMAIL_ADDRESS][DOMAIN_NAME]"
type input "[PERSON_NAME] ([EMAIL_ADDRESS][DOMAIN_NAME])"
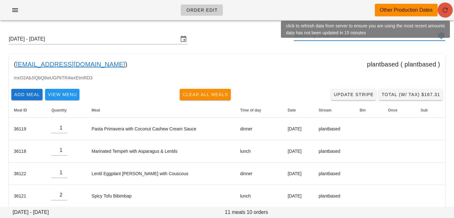
click at [446, 14] on button "button" at bounding box center [445, 10] width 15 height 15
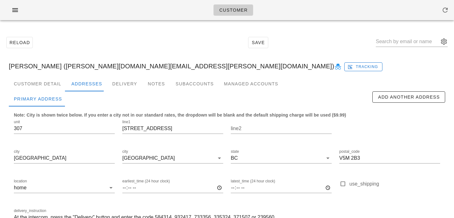
scroll to position [42, 0]
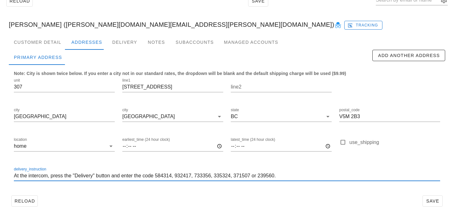
click at [14, 176] on input "At the intercom, press the "Delivery" button and enter the code 584314, 932417,…" at bounding box center [227, 176] width 427 height 10
type input "Unit 307. At the intercom, press the "Delivery" button and enter the code 58431…"
click at [441, 199] on button "Save" at bounding box center [433, 201] width 20 height 11
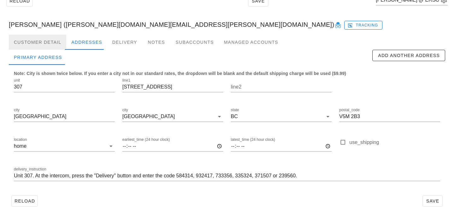
click at [45, 40] on div "Customer Detail" at bounding box center [37, 42] width 57 height 15
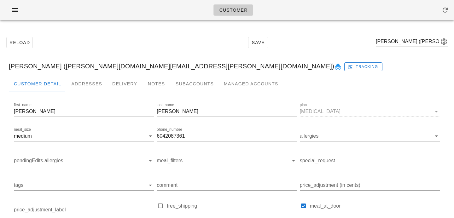
click at [397, 47] on div "Nicole Campbell (campbell.nicole.ca@gmail.com)" at bounding box center [412, 42] width 72 height 10
paste input "christopher-li@hotmail.com"
type input "christopher-li@hotmail.com"
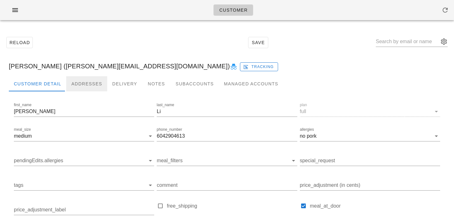
click at [84, 87] on div "Addresses" at bounding box center [86, 83] width 41 height 15
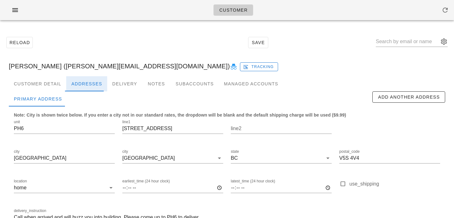
scroll to position [42, 0]
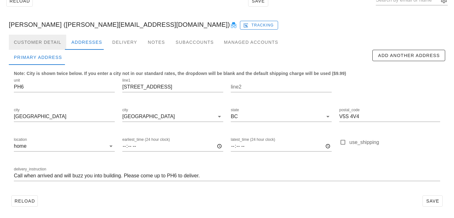
click at [46, 43] on div "Customer Detail" at bounding box center [37, 42] width 57 height 15
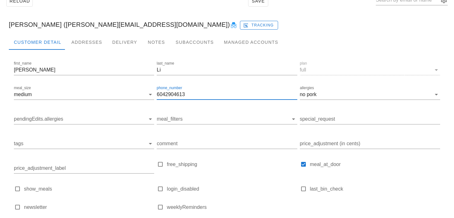
drag, startPoint x: 191, startPoint y: 98, endPoint x: 116, endPoint y: 83, distance: 76.8
click at [116, 83] on div "first_name [PERSON_NAME] last_name [PERSON_NAME] plan full meal_size medium pho…" at bounding box center [227, 139] width 429 height 160
click at [80, 38] on div "Addresses" at bounding box center [86, 42] width 41 height 15
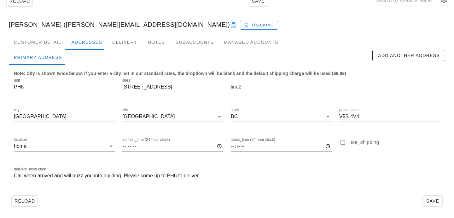
drag, startPoint x: 24, startPoint y: 176, endPoint x: 24, endPoint y: 167, distance: 9.2
click at [24, 176] on input "Call when arrived and will buzz you into building. Please come up to PH6 to del…" at bounding box center [227, 176] width 427 height 10
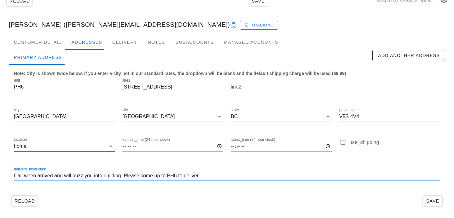
paste input "6042904613"
click at [33, 175] on input "Call [PHONE_NUMBER] when arrived and will buzz you into building. Please come u…" at bounding box center [227, 176] width 427 height 10
type input "Call [PHONE_NUMBER] when arrived and will buzz you into building. Please come u…"
click at [436, 198] on button "Save" at bounding box center [433, 201] width 20 height 11
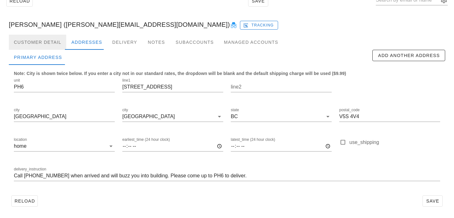
click at [29, 44] on div "Customer Detail" at bounding box center [37, 42] width 57 height 15
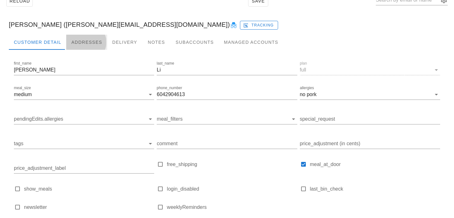
click at [84, 44] on div "Addresses" at bounding box center [86, 42] width 41 height 15
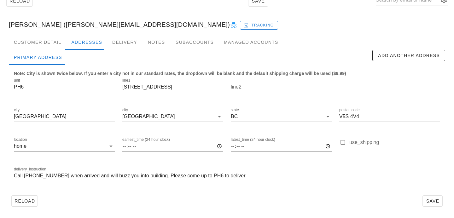
click at [399, 4] on input "text" at bounding box center [407, 0] width 63 height 10
paste input "[EMAIL_ADDRESS][DOMAIN_NAME]"
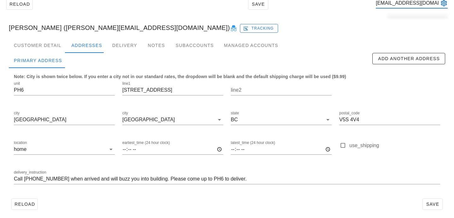
scroll to position [0, 7]
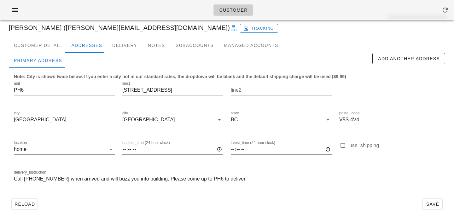
type input "[EMAIL_ADDRESS][DOMAIN_NAME]"
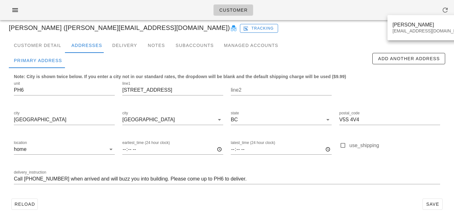
scroll to position [0, 0]
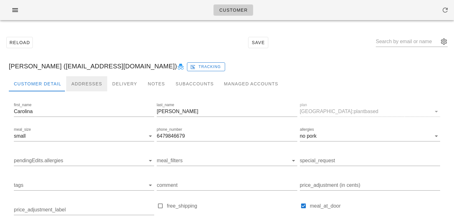
click at [77, 79] on div "Addresses" at bounding box center [86, 83] width 41 height 15
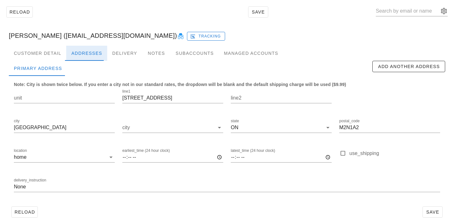
scroll to position [42, 0]
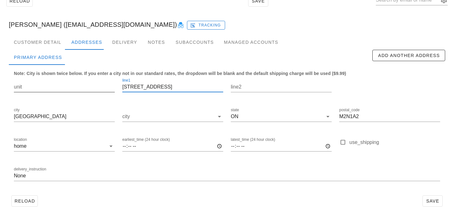
drag, startPoint x: 177, startPoint y: 87, endPoint x: 111, endPoint y: 82, distance: 65.8
click at [112, 83] on div "unit line1 [STREET_ADDRESS] ON postal_code M2N1A2 location home earliest_time (…" at bounding box center [227, 132] width 434 height 119
click at [39, 42] on div "Customer Detail" at bounding box center [37, 42] width 57 height 15
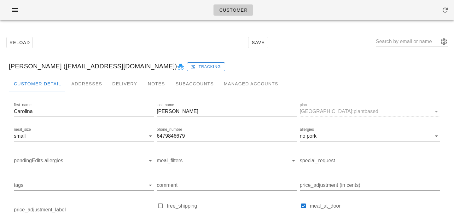
click at [411, 43] on input "text" at bounding box center [407, 42] width 63 height 10
paste input "[EMAIL_ADDRESS][DOMAIN_NAME]"
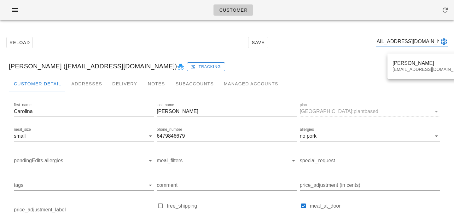
type input "[EMAIL_ADDRESS][DOMAIN_NAME]"
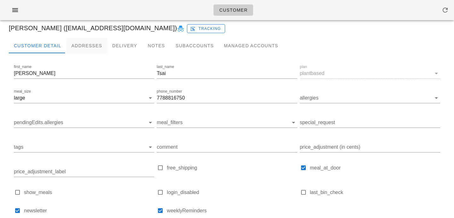
scroll to position [35, 0]
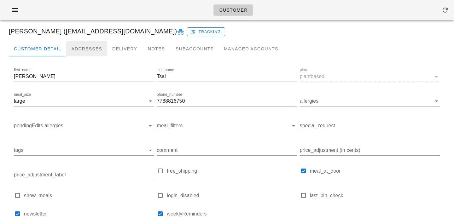
click at [83, 55] on div "Addresses" at bounding box center [86, 48] width 41 height 15
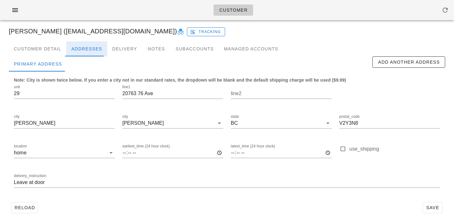
scroll to position [42, 0]
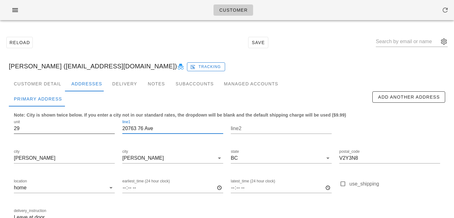
drag, startPoint x: 163, startPoint y: 129, endPoint x: 88, endPoint y: 120, distance: 75.4
click at [90, 120] on div "unit 29 line1 20763 76 Ave line2 city [GEOGRAPHIC_DATA] [GEOGRAPHIC_DATA] [GEOG…" at bounding box center [227, 174] width 434 height 119
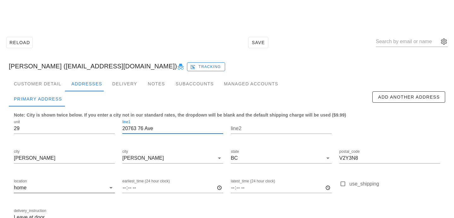
scroll to position [42, 0]
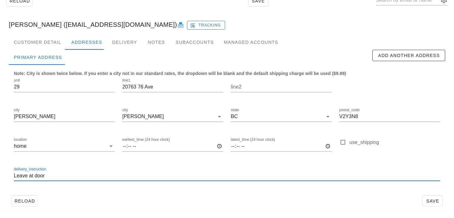
click at [15, 175] on input "Leave at door" at bounding box center [227, 176] width 427 height 10
type input "Unit 29. Leave at door"
click at [431, 201] on span "Save" at bounding box center [433, 201] width 15 height 5
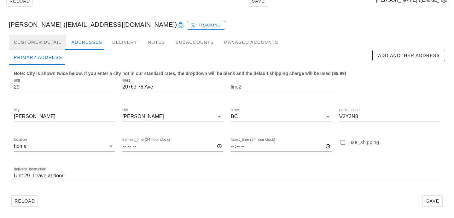
click at [48, 48] on div "Customer Detail" at bounding box center [37, 42] width 57 height 15
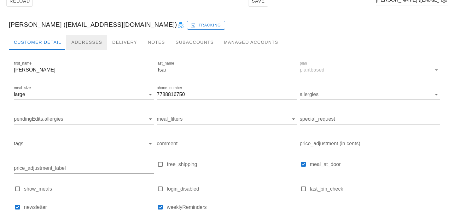
click at [94, 45] on div "Addresses" at bounding box center [86, 42] width 41 height 15
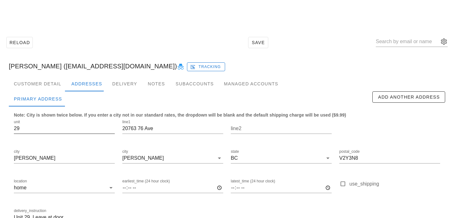
scroll to position [42, 0]
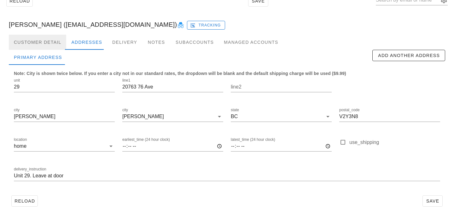
click at [57, 48] on div "Customer Detail" at bounding box center [37, 42] width 57 height 15
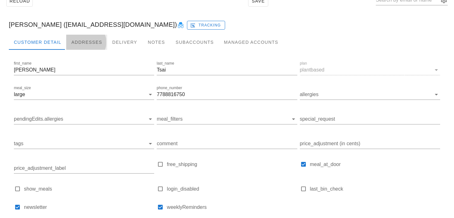
click at [85, 47] on div "Addresses" at bounding box center [86, 42] width 41 height 15
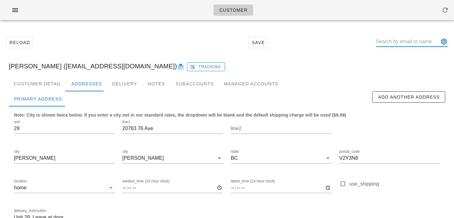
click at [397, 41] on input "text" at bounding box center [407, 42] width 63 height 10
paste input "sebastian.a.kasza@gmail.com"
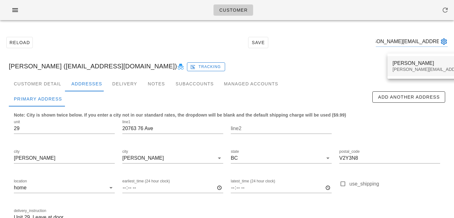
type input "sebastian.a.kasza@gmail.com"
click at [399, 68] on div "sebastian.a.kasza@gmail.com" at bounding box center [448, 69] width 111 height 5
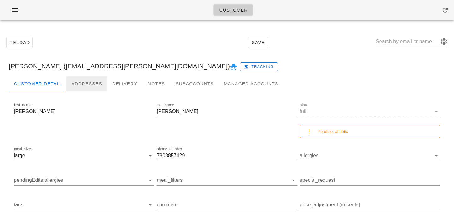
click at [78, 80] on div "Addresses" at bounding box center [86, 83] width 41 height 15
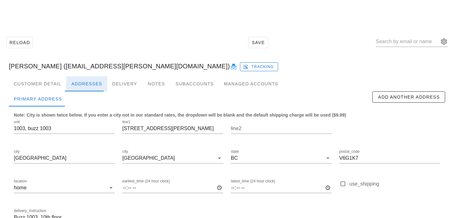
scroll to position [42, 0]
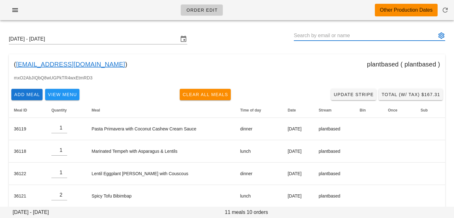
click at [399, 35] on input "text" at bounding box center [365, 36] width 143 height 10
paste input "[PERSON_NAME][EMAIL_ADDRESS][DOMAIN_NAME]"
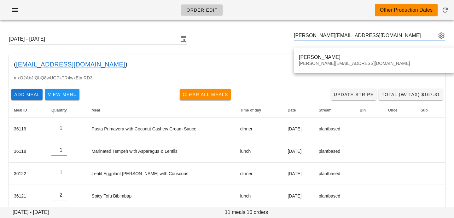
type input "[PERSON_NAME] ([EMAIL_ADDRESS][PERSON_NAME][DOMAIN_NAME])"
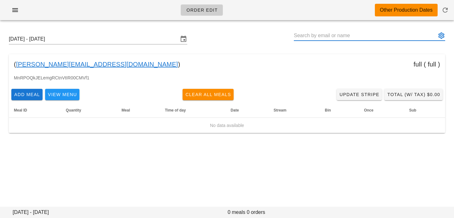
paste input "reannapalia@gmail.com"
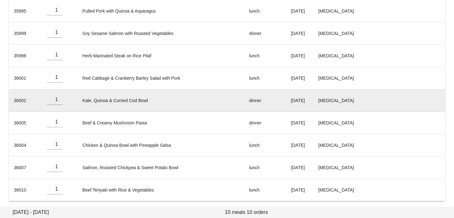
scroll to position [142, 0]
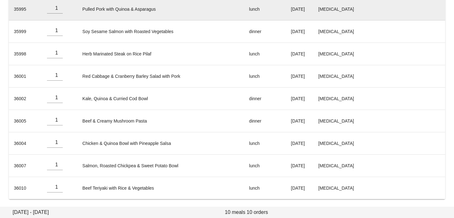
type input "Reanna Palia (reannapalia@gmail.com)"
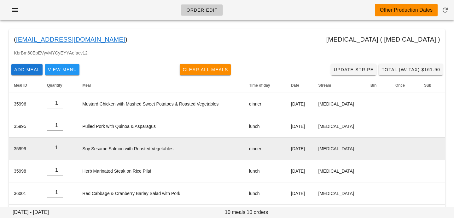
scroll to position [0, 0]
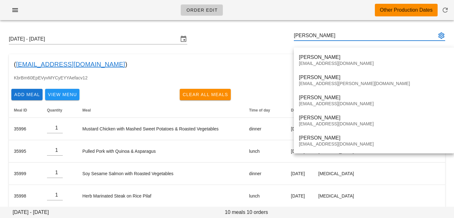
type input "reanna"
click at [259, 71] on div "( reannapalia@gmail.com ) diabetes ( diabetes )" at bounding box center [227, 64] width 437 height 20
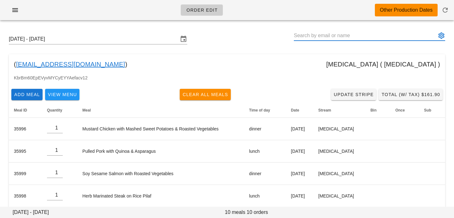
click at [323, 38] on input "text" at bounding box center [365, 36] width 143 height 10
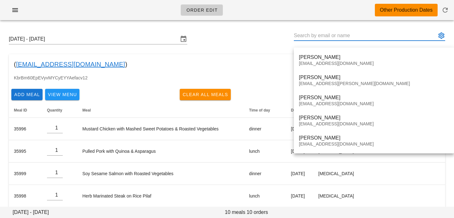
paste input "hambaky@hotmail.com"
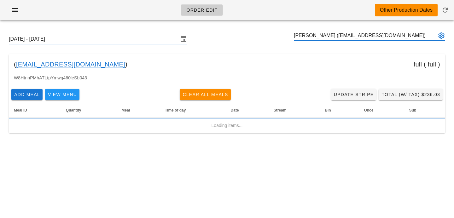
type input "Abdulrahman Almodahka (hambaky@hotmail.com)"
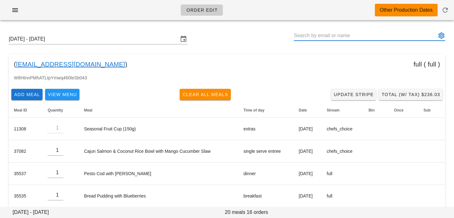
paste input "fran.rattray@gmail.com"
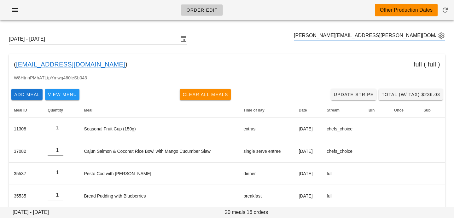
type input "Francine Rattray (fran.rattray@gmail.com)"
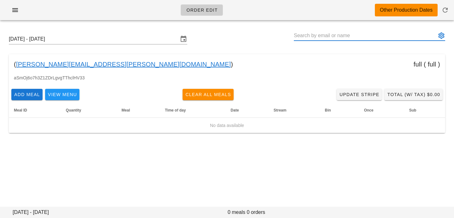
paste input "maryamkhosravian4@gmail.com"
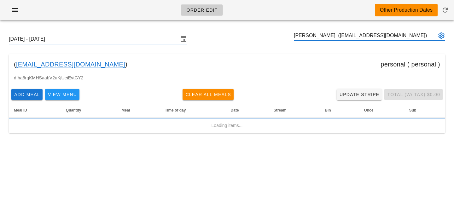
type input "Maryam Khosravian (maryamkhosravian4@gmail.com)"
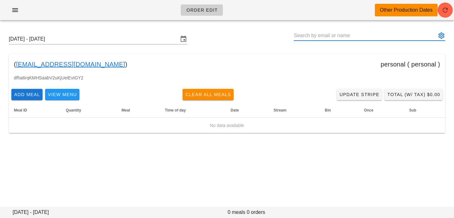
paste input "Judiymchen@gmail.com"
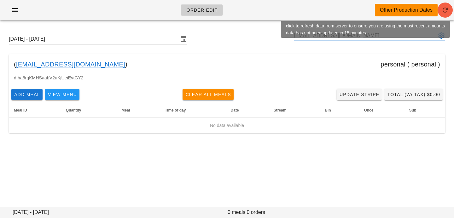
type input "Judiymchen@gmail.com"
click at [449, 11] on icon "button" at bounding box center [446, 10] width 8 height 8
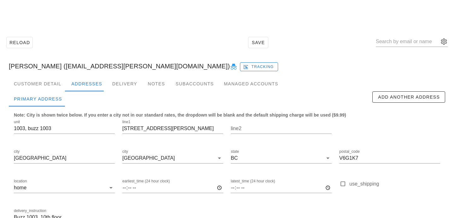
scroll to position [42, 0]
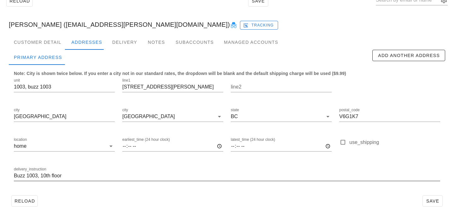
click at [15, 176] on input "Buzz 1003, 10th floor" at bounding box center [227, 176] width 427 height 10
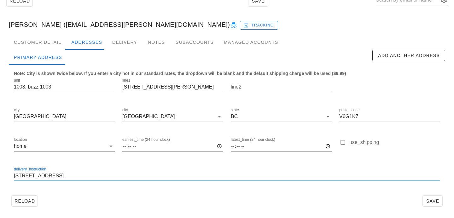
type input "Unit 1003, Buzz 1003, 10th floor"
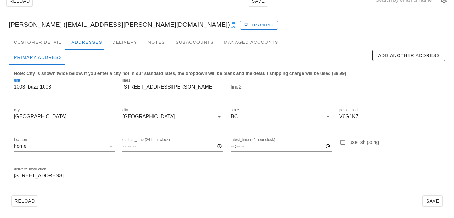
scroll to position [0, 0]
drag, startPoint x: 25, startPoint y: 88, endPoint x: 86, endPoint y: 86, distance: 60.9
click at [86, 87] on input "1003, buzz 1003" at bounding box center [64, 87] width 101 height 10
type input "1003"
click at [224, 197] on div "Reload Save" at bounding box center [227, 201] width 437 height 16
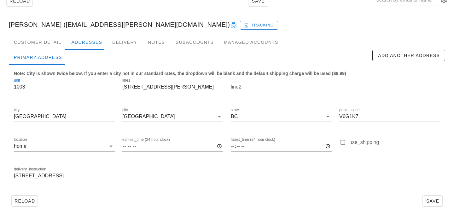
scroll to position [0, 0]
click at [437, 200] on span "Save" at bounding box center [433, 201] width 15 height 5
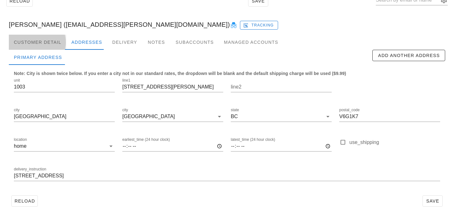
click at [50, 35] on div "Customer Detail" at bounding box center [37, 42] width 57 height 15
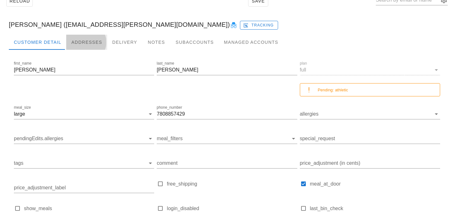
click at [80, 39] on div "Addresses" at bounding box center [86, 42] width 41 height 15
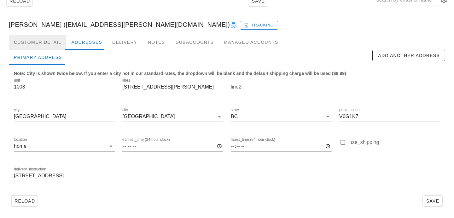
click at [35, 49] on div "Customer Detail" at bounding box center [37, 42] width 57 height 15
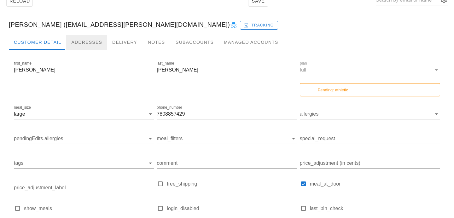
click at [79, 47] on div "Addresses" at bounding box center [86, 42] width 41 height 15
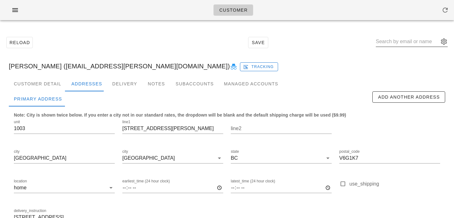
click at [401, 37] on input "text" at bounding box center [407, 42] width 63 height 10
paste input "reannapalia@gmail.com"
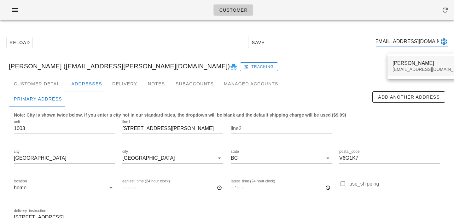
type input "reannapalia@gmail.com"
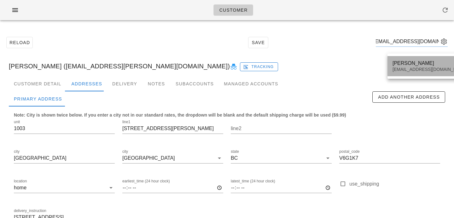
click at [401, 63] on div "Reanna Palia" at bounding box center [430, 63] width 75 height 6
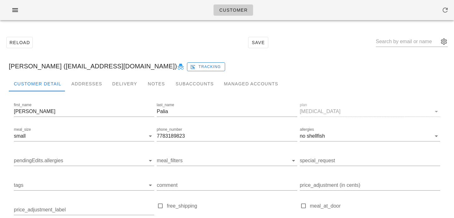
click at [74, 95] on div at bounding box center [227, 97] width 437 height 10
click at [79, 83] on div "Addresses" at bounding box center [86, 83] width 41 height 15
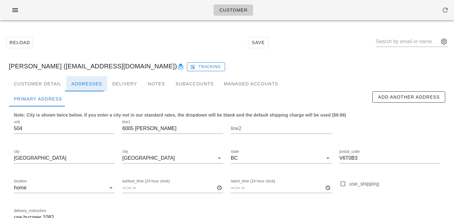
scroll to position [42, 0]
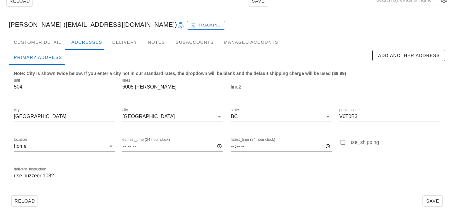
click at [14, 175] on input "use buzzeer 1082" at bounding box center [227, 176] width 427 height 10
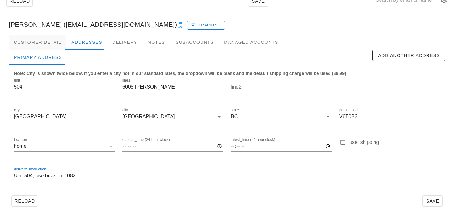
type input "Unit 504, use buzzeer 1082"
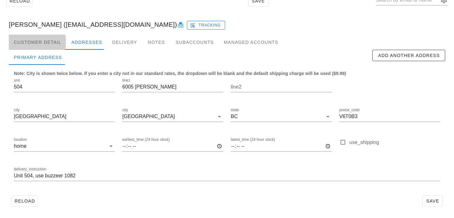
click at [53, 44] on div "Customer Detail" at bounding box center [37, 42] width 57 height 15
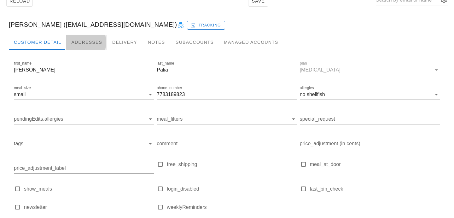
click at [79, 44] on div "Addresses" at bounding box center [86, 42] width 41 height 15
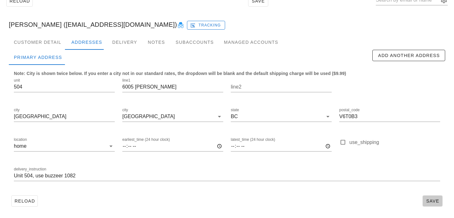
click at [432, 199] on span "Save" at bounding box center [433, 201] width 15 height 5
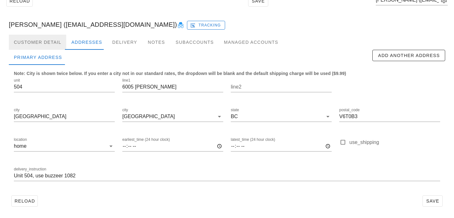
click at [55, 42] on div "Customer Detail" at bounding box center [37, 42] width 57 height 15
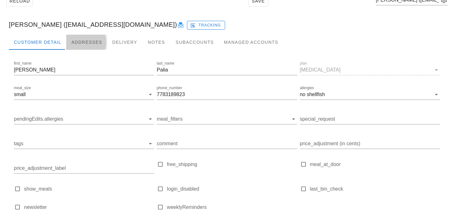
click at [83, 38] on div "Addresses" at bounding box center [86, 42] width 41 height 15
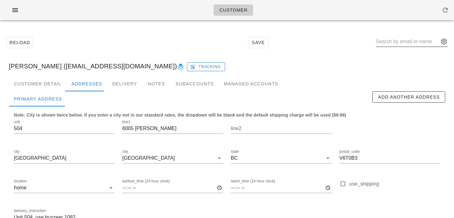
click at [407, 41] on input "text" at bounding box center [407, 42] width 63 height 10
paste input "[EMAIL_ADDRESS][DOMAIN_NAME]"
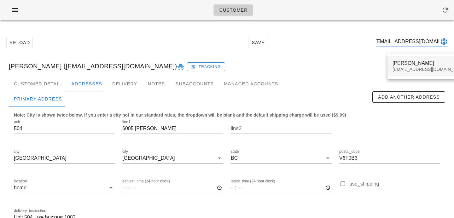
type input "[EMAIL_ADDRESS][DOMAIN_NAME]"
click at [403, 64] on div "[PERSON_NAME]" at bounding box center [430, 63] width 75 height 6
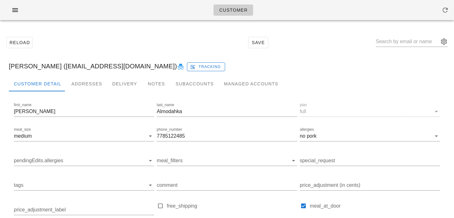
click at [91, 74] on div "[PERSON_NAME] ([EMAIL_ADDRESS][DOMAIN_NAME]) Tracking" at bounding box center [227, 66] width 447 height 20
click at [89, 81] on div "Addresses" at bounding box center [86, 83] width 41 height 15
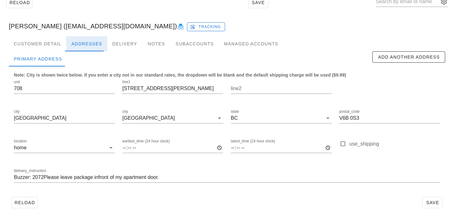
scroll to position [42, 0]
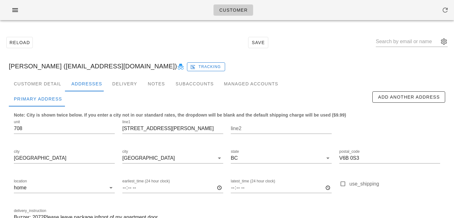
type input "Buzzer: 2072Please leave package infront of my apartment door."
drag, startPoint x: 47, startPoint y: 65, endPoint x: 6, endPoint y: 64, distance: 40.7
click at [6, 64] on div "[PERSON_NAME] ([EMAIL_ADDRESS][DOMAIN_NAME]) Tracking" at bounding box center [227, 66] width 447 height 20
copy div "[PERSON_NAME]"
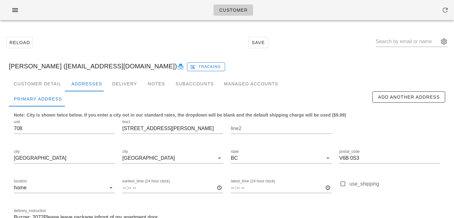
scroll to position [42, 0]
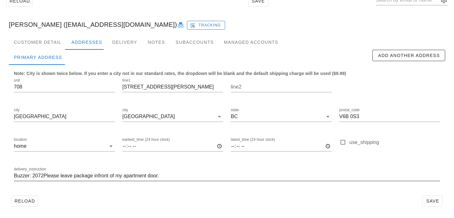
click at [14, 175] on input "Buzzer: 2072Please leave package infront of my apartment door." at bounding box center [227, 176] width 427 height 10
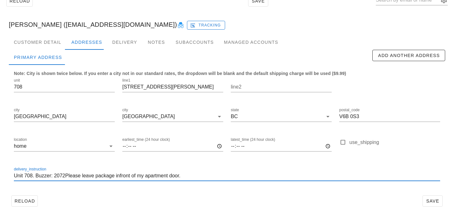
click at [64, 174] on input "Unit 708. Buzzer: 2072Please leave package infront of my apartment door." at bounding box center [227, 176] width 427 height 10
click at [121, 177] on input "Unit 708. Buzzer: 2072. Please leave package infront of my apartment door." at bounding box center [227, 176] width 427 height 10
type input "Unit 708. Buzzer: 2072. Please leave package in front of my apartment door."
click at [442, 200] on button "Save" at bounding box center [433, 201] width 20 height 11
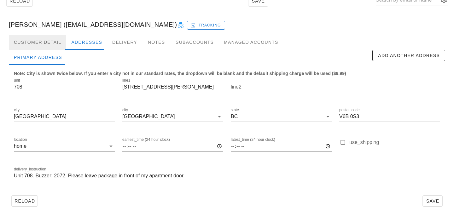
click at [27, 44] on div "Customer Detail" at bounding box center [37, 42] width 57 height 15
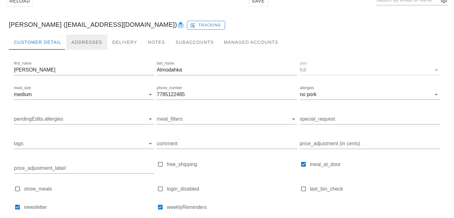
click at [88, 44] on div "Addresses" at bounding box center [86, 42] width 41 height 15
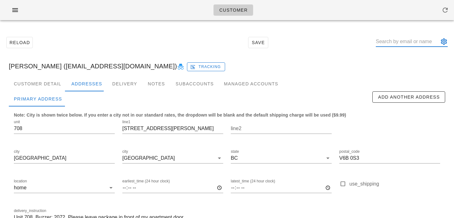
click at [388, 42] on input "text" at bounding box center [407, 42] width 63 height 10
paste input "[PERSON_NAME][EMAIL_ADDRESS][PERSON_NAME][DOMAIN_NAME]"
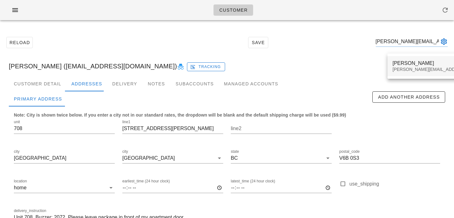
type input "[PERSON_NAME][EMAIL_ADDRESS][PERSON_NAME][DOMAIN_NAME]"
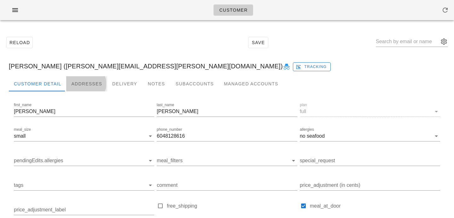
click at [74, 87] on div "Addresses" at bounding box center [86, 83] width 41 height 15
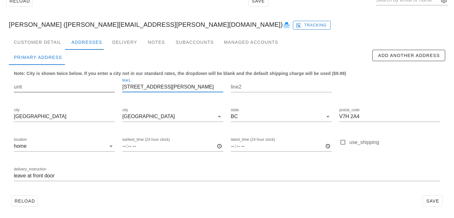
scroll to position [0, 0]
drag, startPoint x: 169, startPoint y: 87, endPoint x: 70, endPoint y: 81, distance: 99.3
click at [72, 81] on div "unit line1 1938 Arroyo Court line2 city North Vancouver city North Vancouver st…" at bounding box center [227, 132] width 434 height 119
click at [41, 45] on div "Customer Detail" at bounding box center [37, 42] width 57 height 15
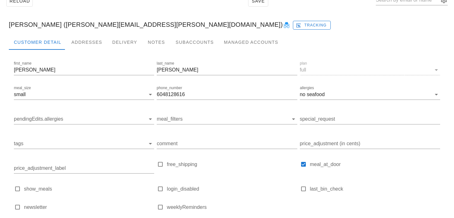
click at [82, 52] on div at bounding box center [227, 55] width 437 height 10
click at [87, 40] on div "Addresses" at bounding box center [86, 42] width 41 height 15
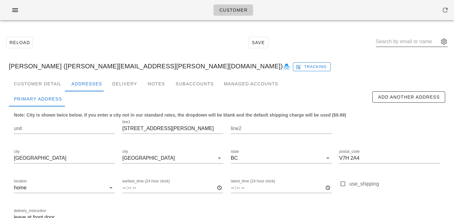
click at [400, 40] on input "text" at bounding box center [407, 42] width 63 height 10
paste input "[EMAIL_ADDRESS][DOMAIN_NAME]"
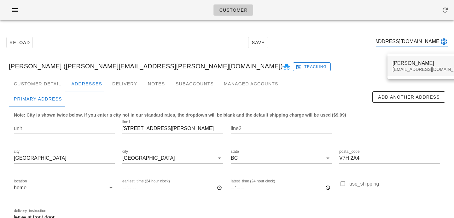
type input "[EMAIL_ADDRESS][DOMAIN_NAME]"
click at [402, 70] on div "[EMAIL_ADDRESS][DOMAIN_NAME]" at bounding box center [430, 69] width 75 height 5
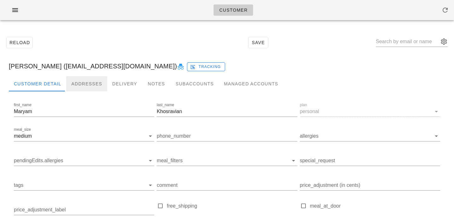
click at [82, 86] on div "Addresses" at bounding box center [86, 83] width 41 height 15
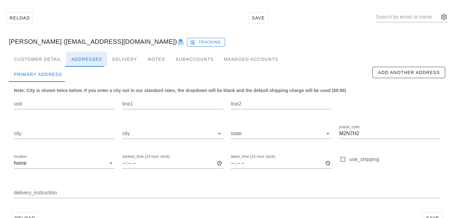
scroll to position [42, 0]
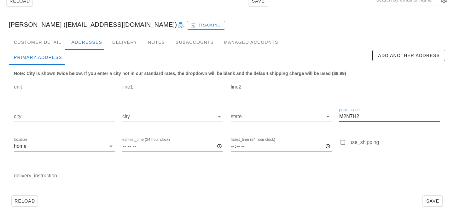
drag, startPoint x: 366, startPoint y: 116, endPoint x: 286, endPoint y: 104, distance: 81.1
click at [298, 110] on div "unit line1 line2 city city state postal_code M2N7H2 location home earliest_time…" at bounding box center [227, 132] width 434 height 119
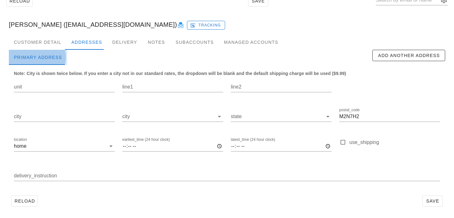
click at [45, 52] on div "Primary Address" at bounding box center [38, 57] width 58 height 15
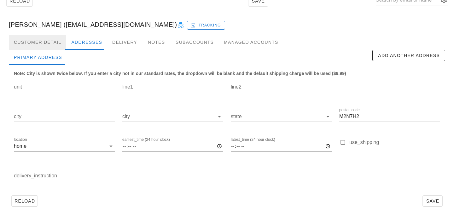
click at [54, 43] on div "Customer Detail" at bounding box center [37, 42] width 57 height 15
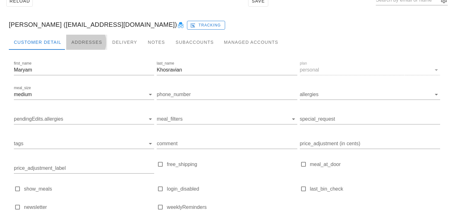
click at [94, 44] on div "Addresses" at bounding box center [86, 42] width 41 height 15
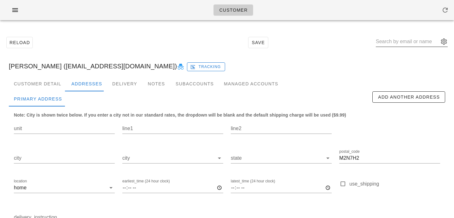
click at [408, 42] on input "text" at bounding box center [407, 42] width 63 height 10
paste input "[EMAIL_ADDRESS][DOMAIN_NAME]"
type input "[EMAIL_ADDRESS][DOMAIN_NAME]"
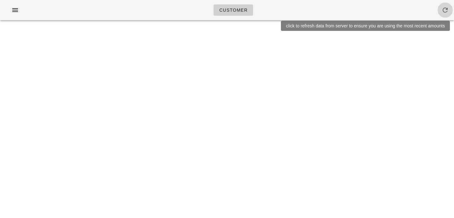
click at [447, 11] on icon "button" at bounding box center [446, 10] width 8 height 8
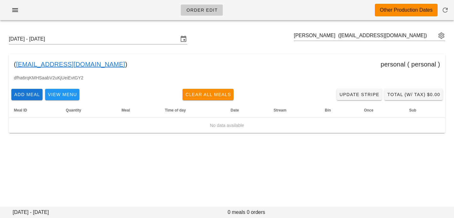
click at [303, 29] on div "[DATE] - [DATE] [PERSON_NAME] ([EMAIL_ADDRESS][DOMAIN_NAME]) ( [EMAIL_ADDRESS][…" at bounding box center [227, 83] width 454 height 117
click at [303, 34] on input "text" at bounding box center [365, 36] width 143 height 10
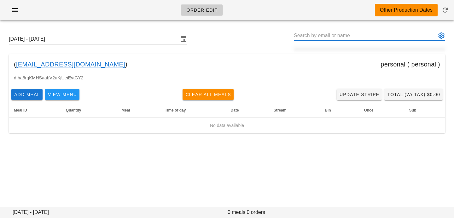
paste input "[EMAIL_ADDRESS][DOMAIN_NAME]"
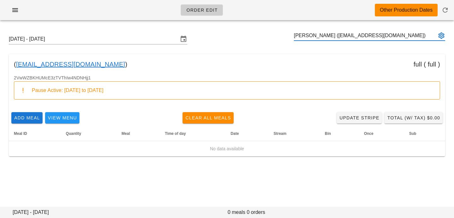
type input "[PERSON_NAME] ([EMAIL_ADDRESS][DOMAIN_NAME])"
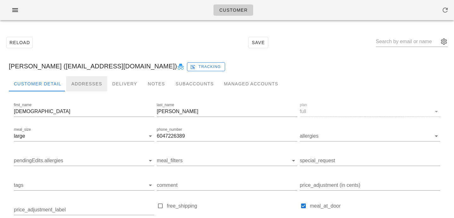
click at [82, 80] on div "Addresses" at bounding box center [86, 83] width 41 height 15
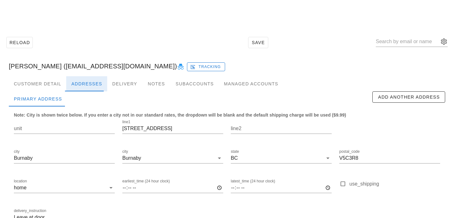
scroll to position [42, 0]
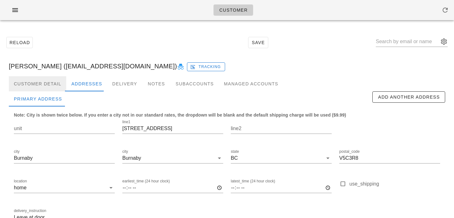
click at [25, 81] on div "Customer Detail" at bounding box center [37, 83] width 57 height 15
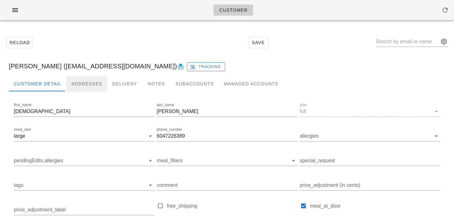
click at [82, 80] on div "Addresses" at bounding box center [86, 83] width 41 height 15
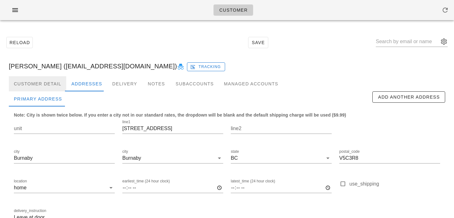
click at [46, 86] on div "Customer Detail" at bounding box center [37, 83] width 57 height 15
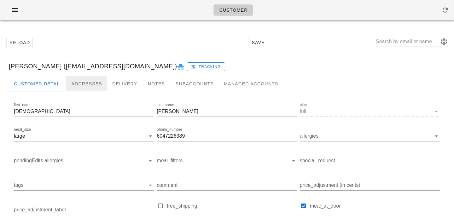
click at [84, 87] on div "Addresses" at bounding box center [86, 83] width 41 height 15
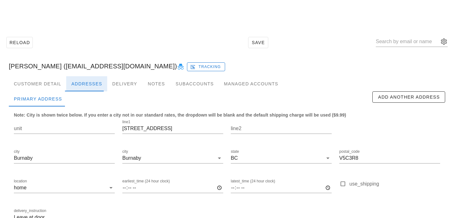
scroll to position [42, 0]
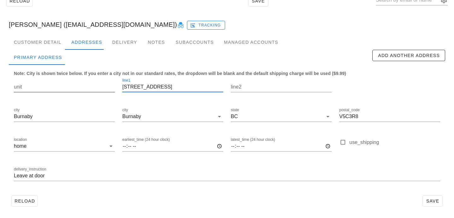
drag, startPoint x: 169, startPoint y: 86, endPoint x: 97, endPoint y: 81, distance: 72.2
click at [98, 81] on div "unit line1 [STREET_ADDRESS] postal_code V5C3R8 location home earliest_time (24 …" at bounding box center [227, 132] width 434 height 119
click at [46, 43] on div "Customer Detail" at bounding box center [37, 42] width 57 height 15
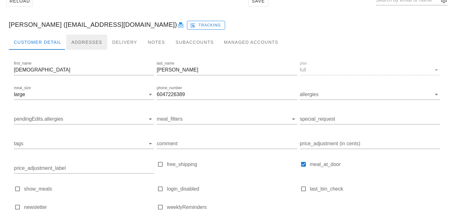
click at [76, 40] on div "Addresses" at bounding box center [86, 42] width 41 height 15
